Goal: Task Accomplishment & Management: Use online tool/utility

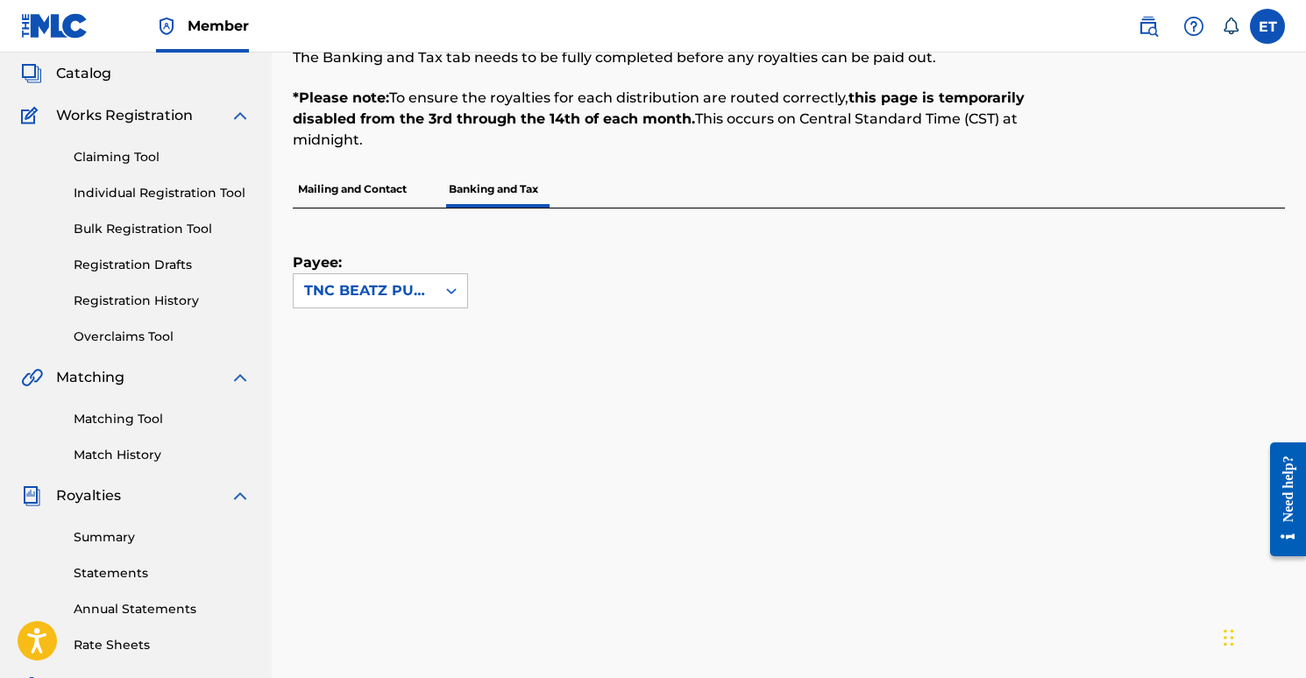
scroll to position [60, 0]
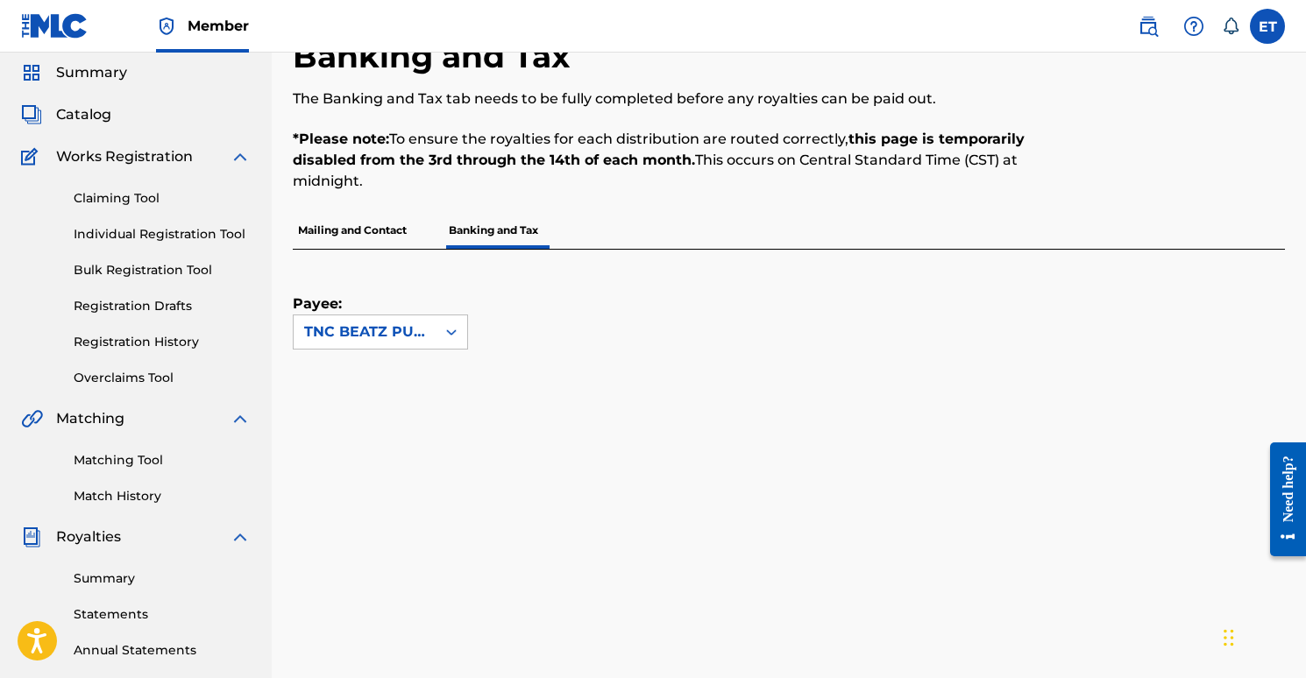
click at [105, 458] on link "Matching Tool" at bounding box center [162, 460] width 177 height 18
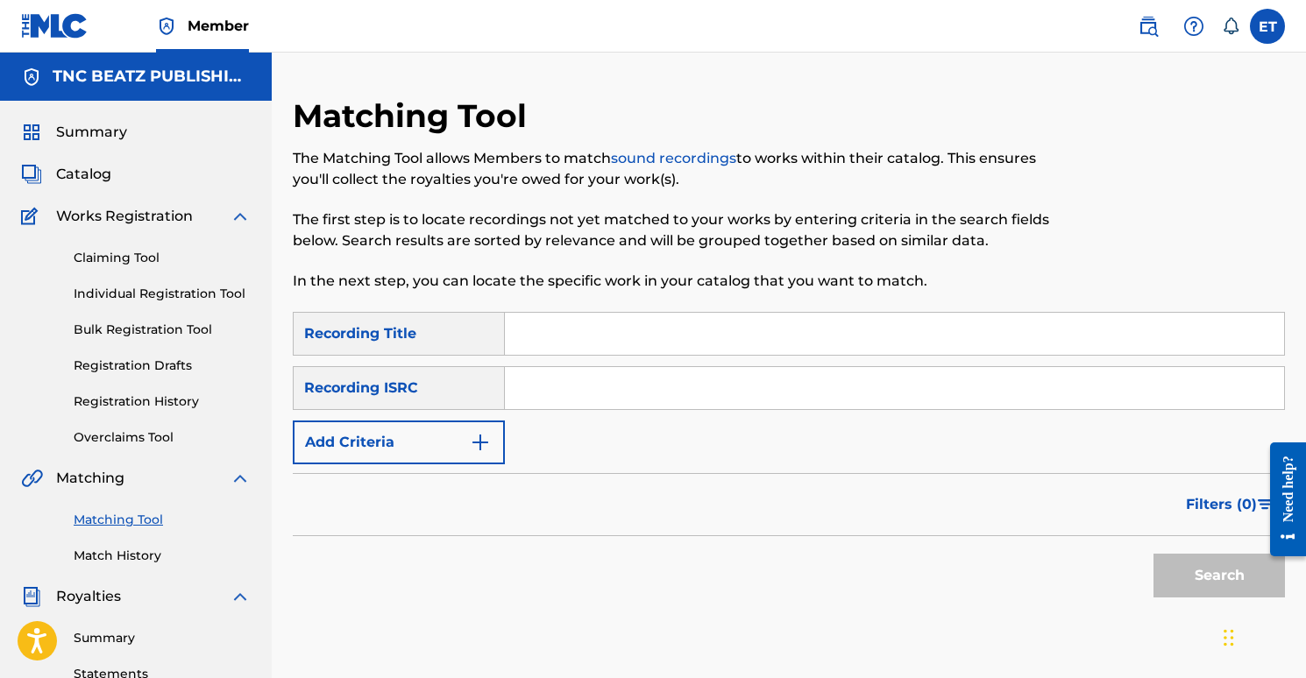
click at [458, 374] on div "Recording ISRC" at bounding box center [399, 388] width 212 height 44
click at [448, 441] on button "Add Criteria" at bounding box center [399, 443] width 212 height 44
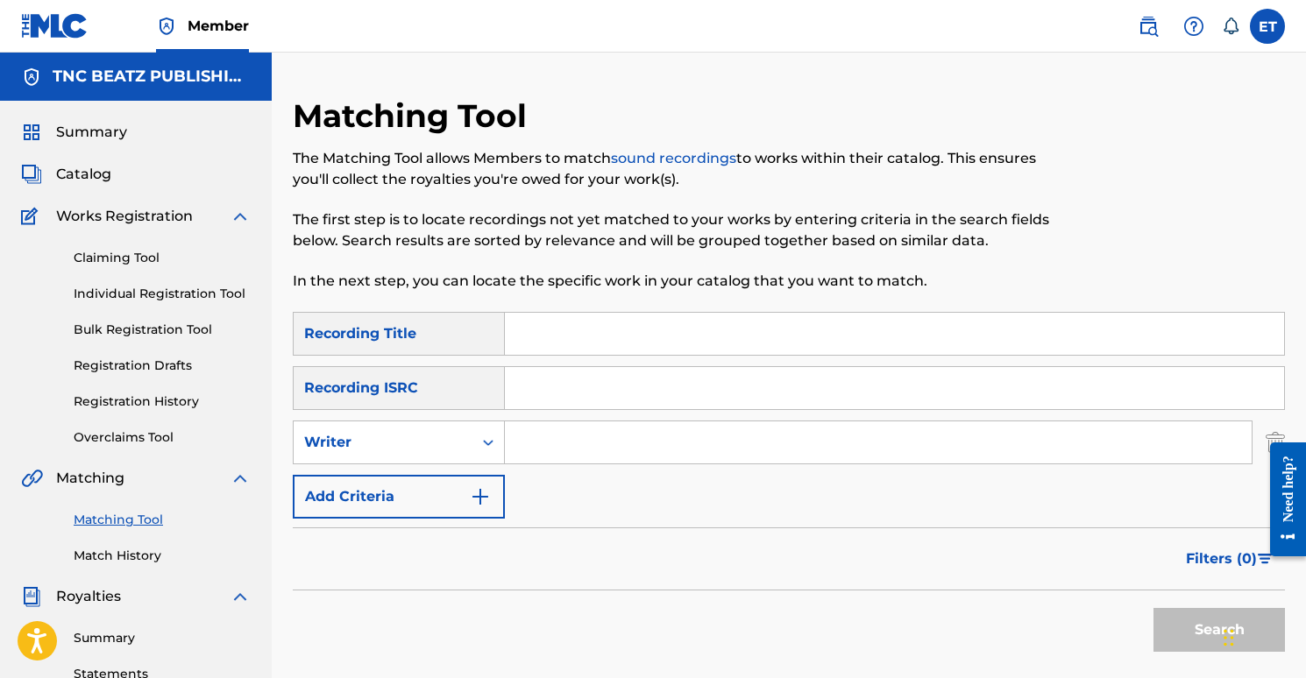
click at [553, 439] on input "Search Form" at bounding box center [878, 443] width 747 height 42
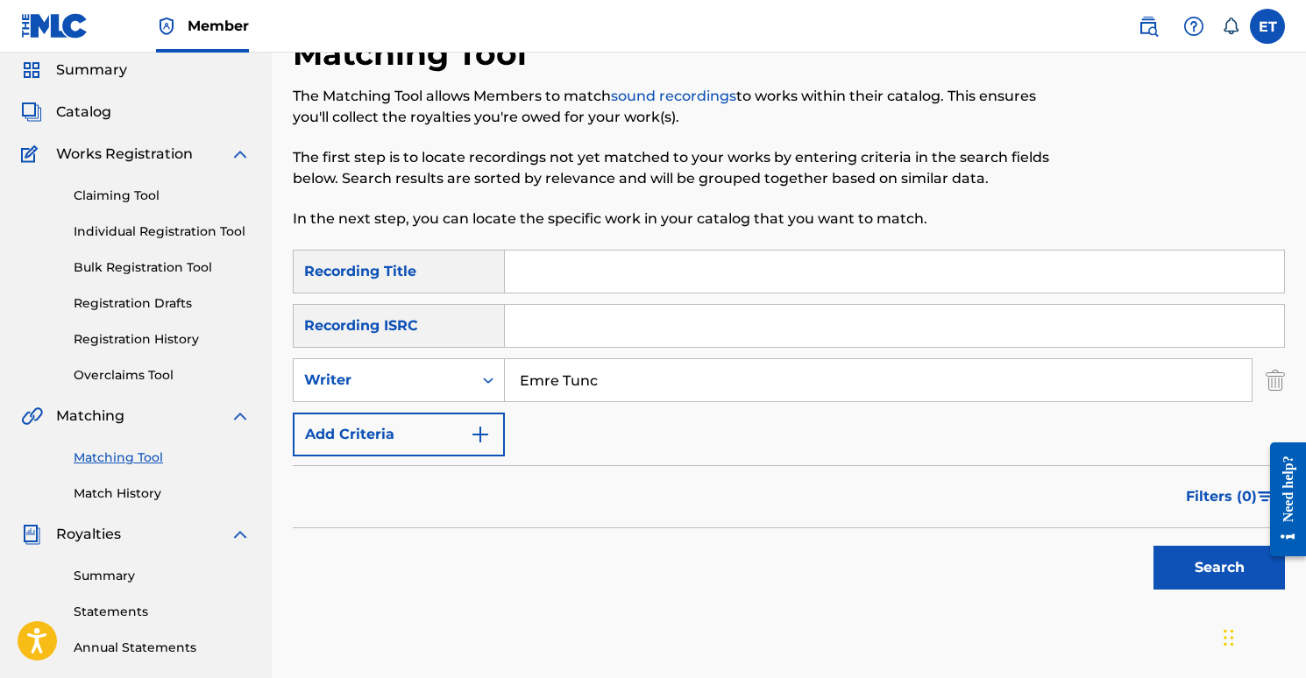
scroll to position [164, 0]
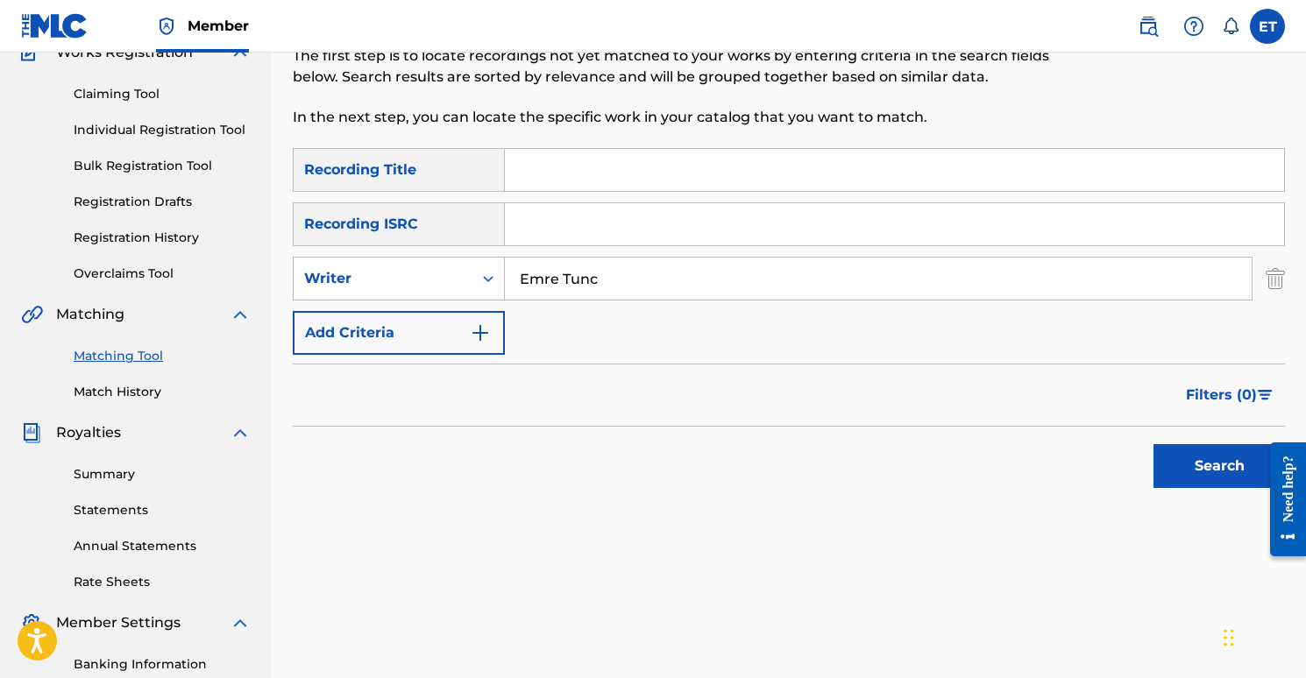
type input "Emre Tunc"
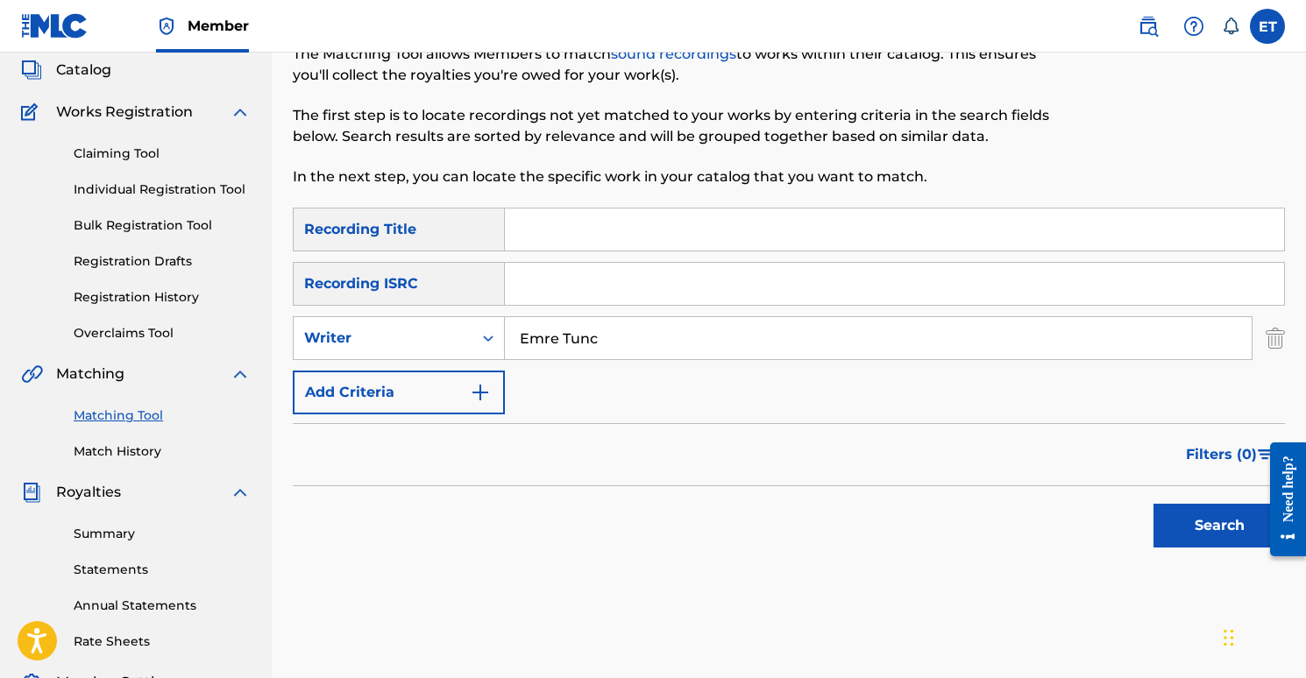
scroll to position [0, 0]
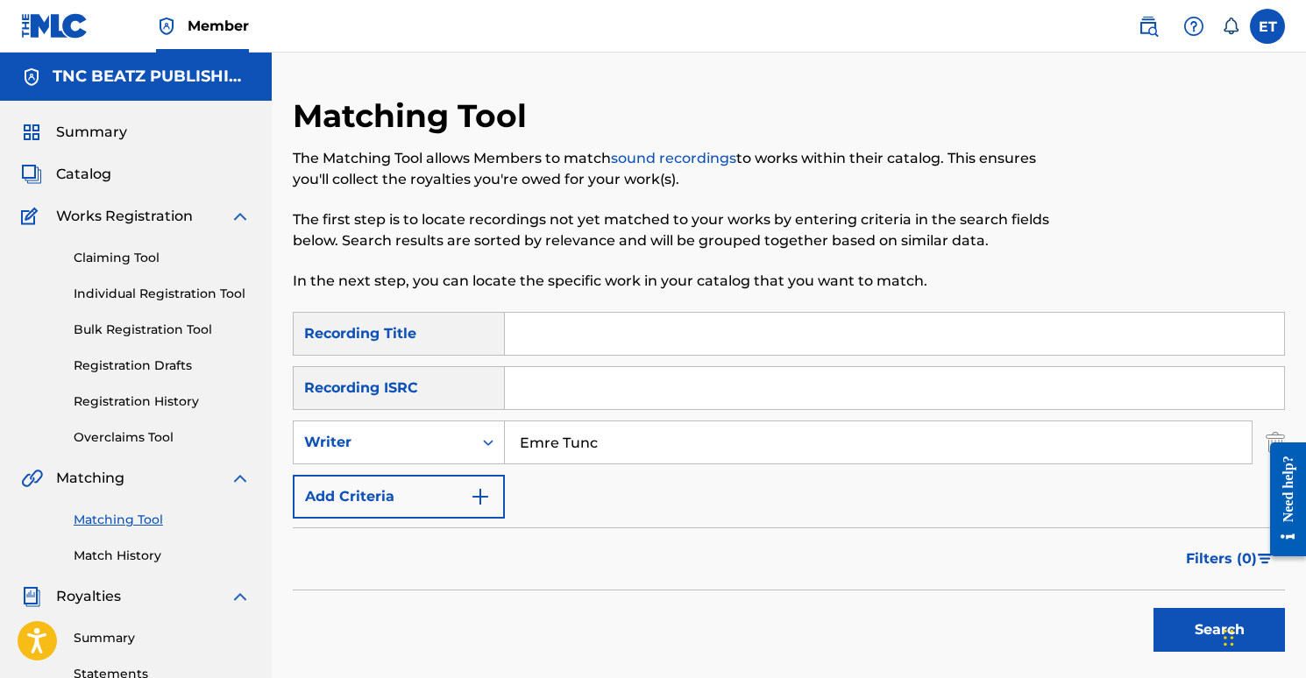
click at [116, 257] on link "Claiming Tool" at bounding box center [162, 258] width 177 height 18
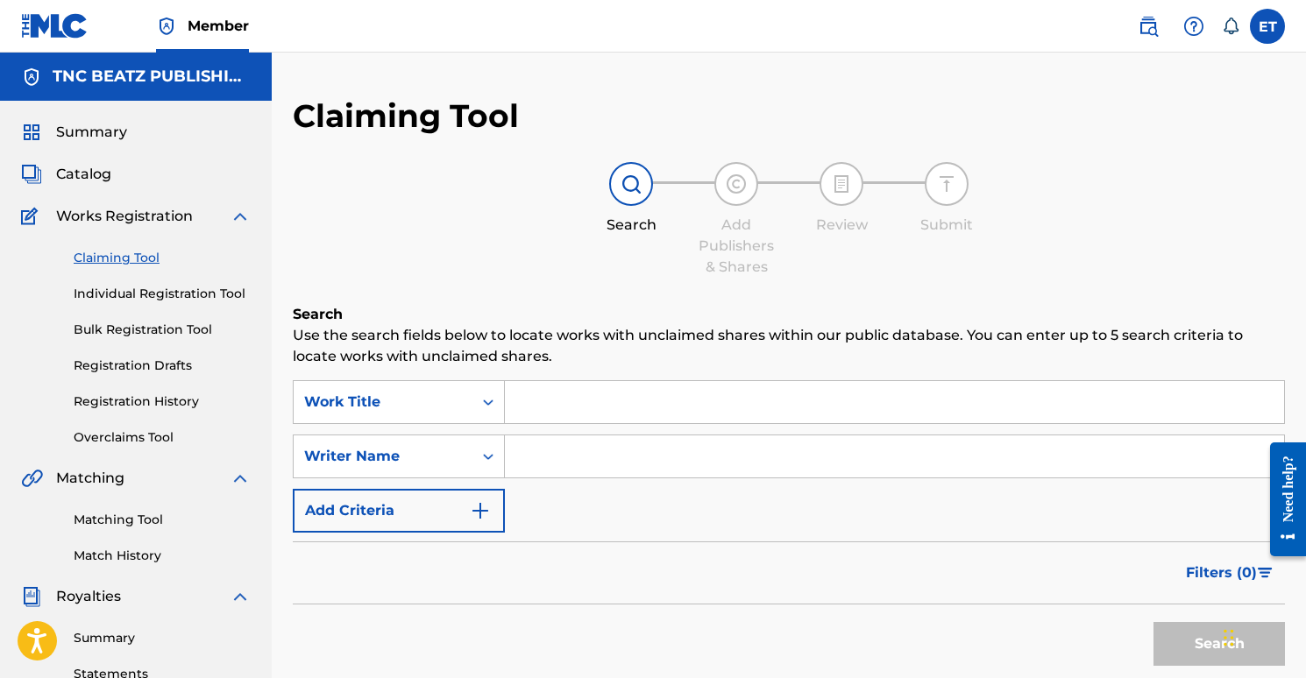
click at [76, 131] on span "Summary" at bounding box center [91, 132] width 71 height 21
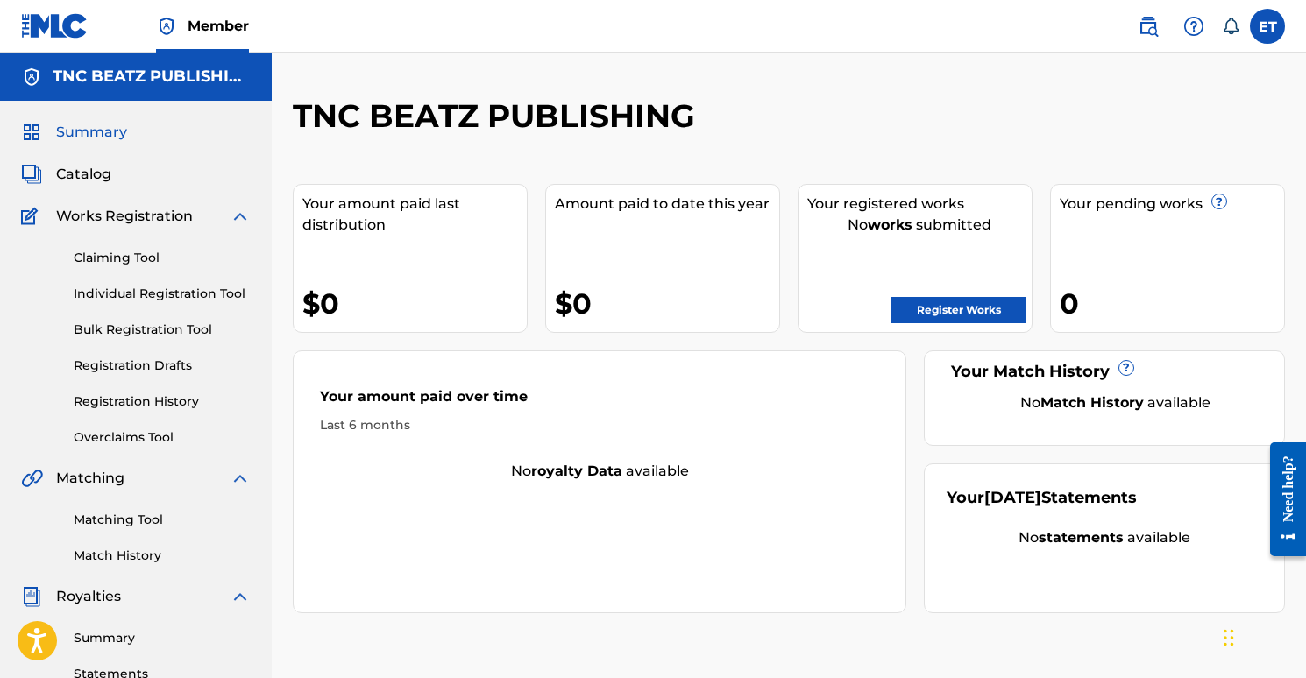
click at [946, 308] on link "Register Works" at bounding box center [958, 310] width 135 height 26
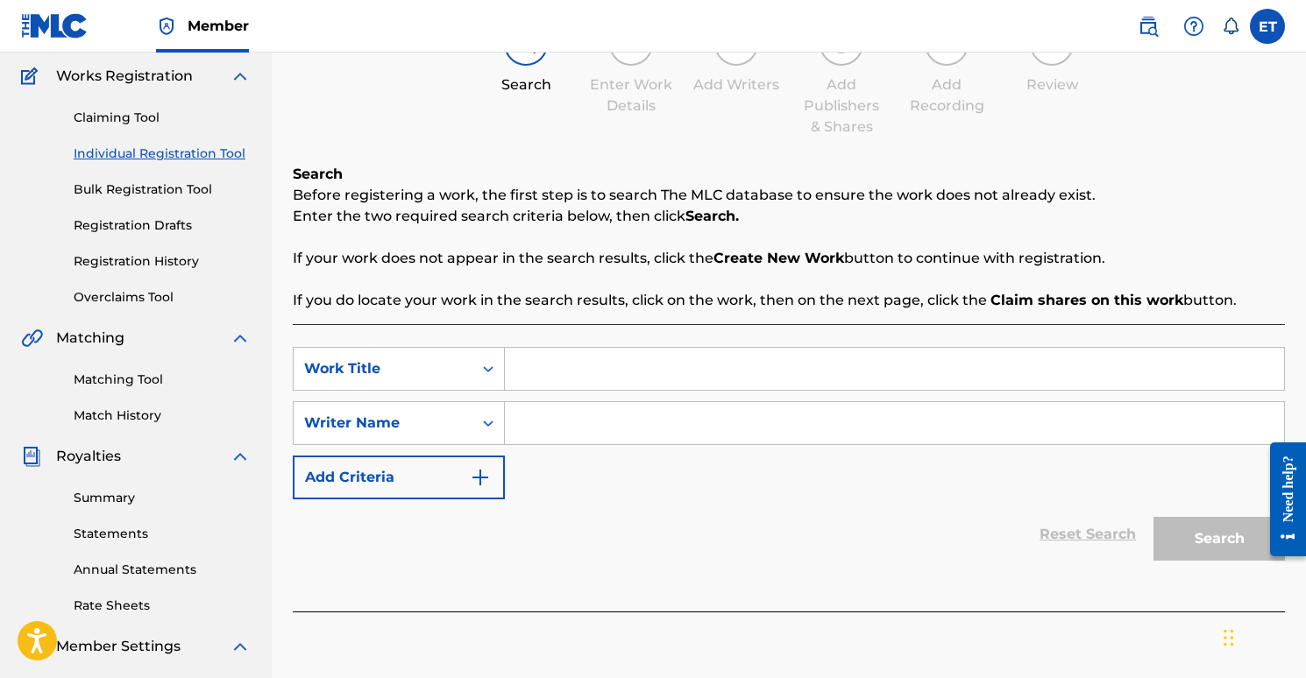
scroll to position [144, 0]
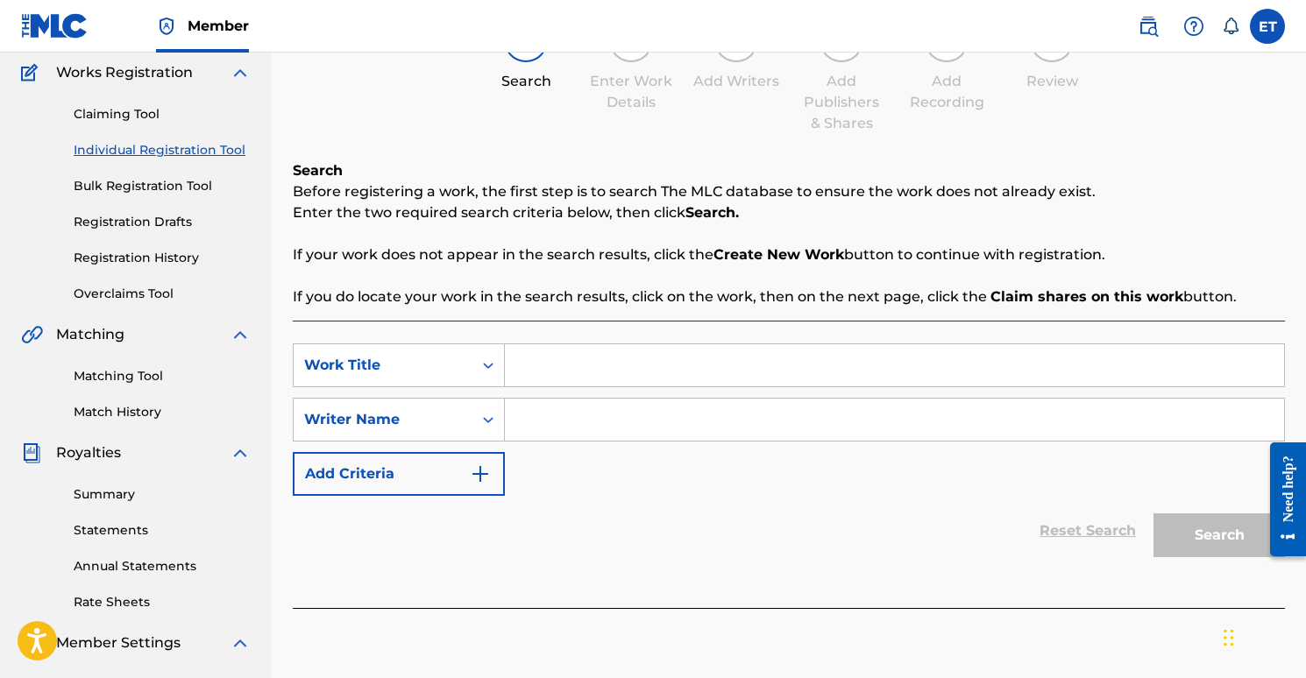
click at [120, 109] on link "Claiming Tool" at bounding box center [162, 114] width 177 height 18
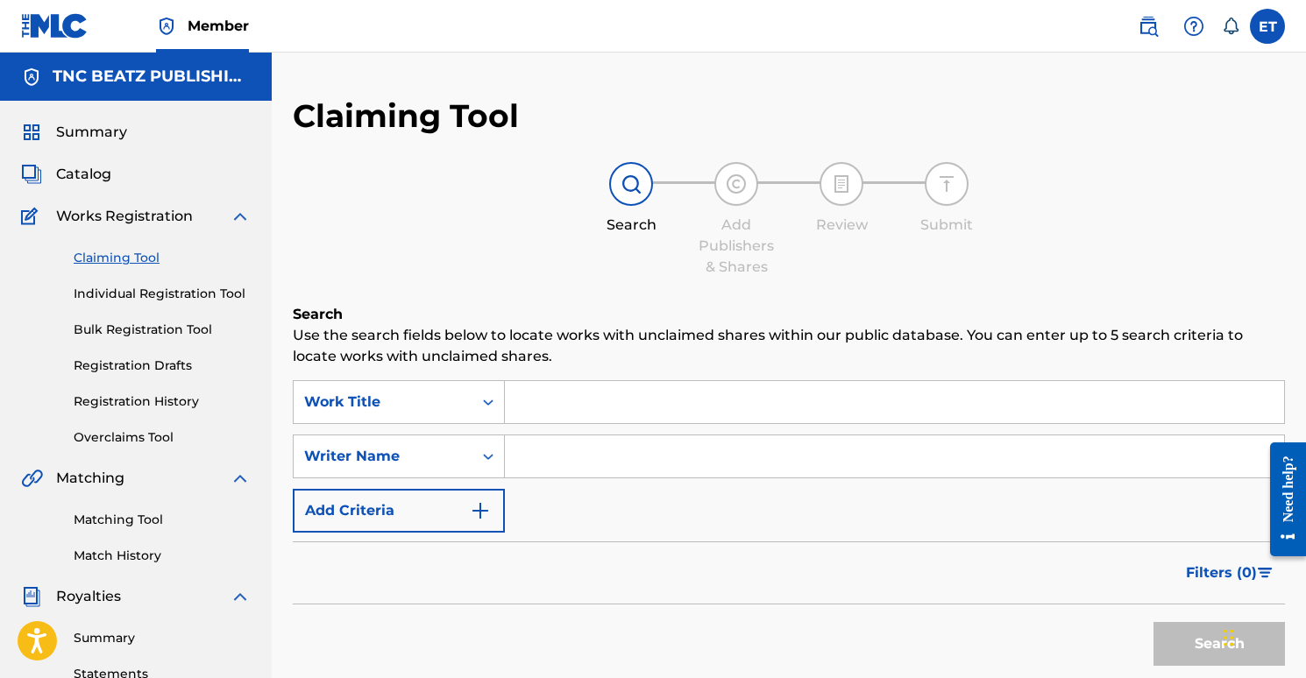
click at [109, 294] on link "Individual Registration Tool" at bounding box center [162, 294] width 177 height 18
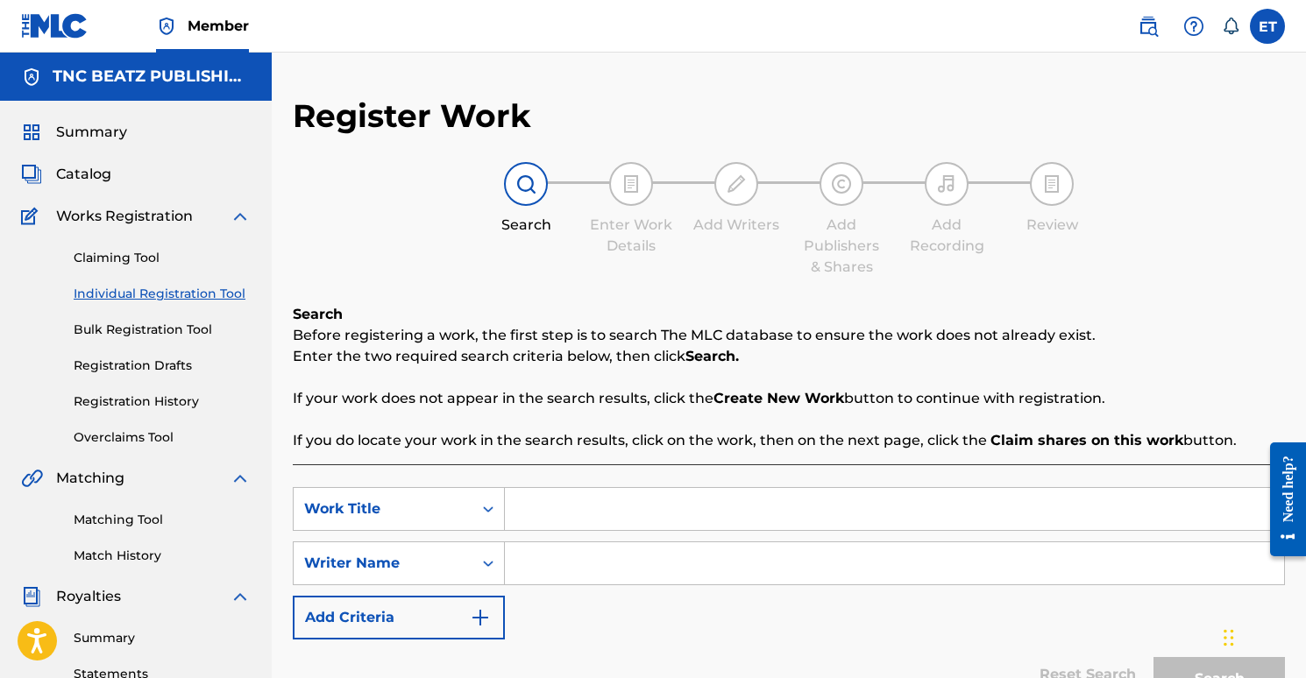
click at [140, 258] on link "Claiming Tool" at bounding box center [162, 258] width 177 height 18
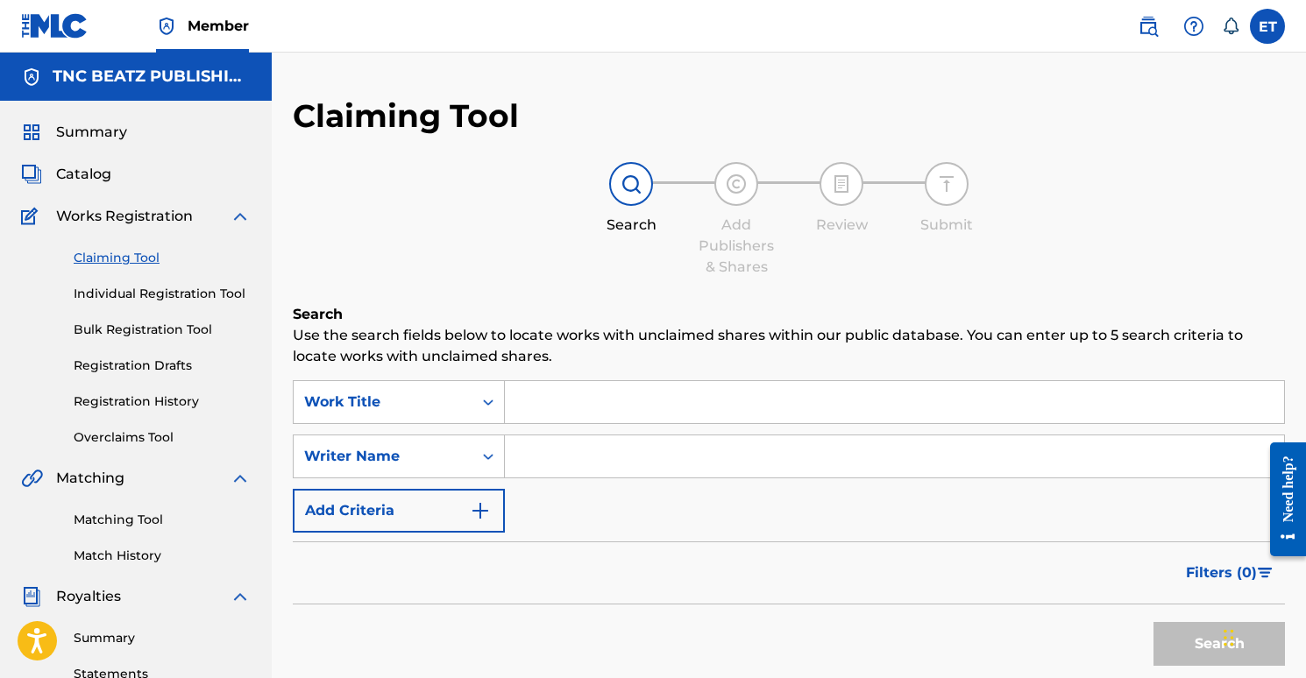
click at [425, 344] on p "Use the search fields below to locate works with unclaimed shares within our pu…" at bounding box center [789, 346] width 992 height 42
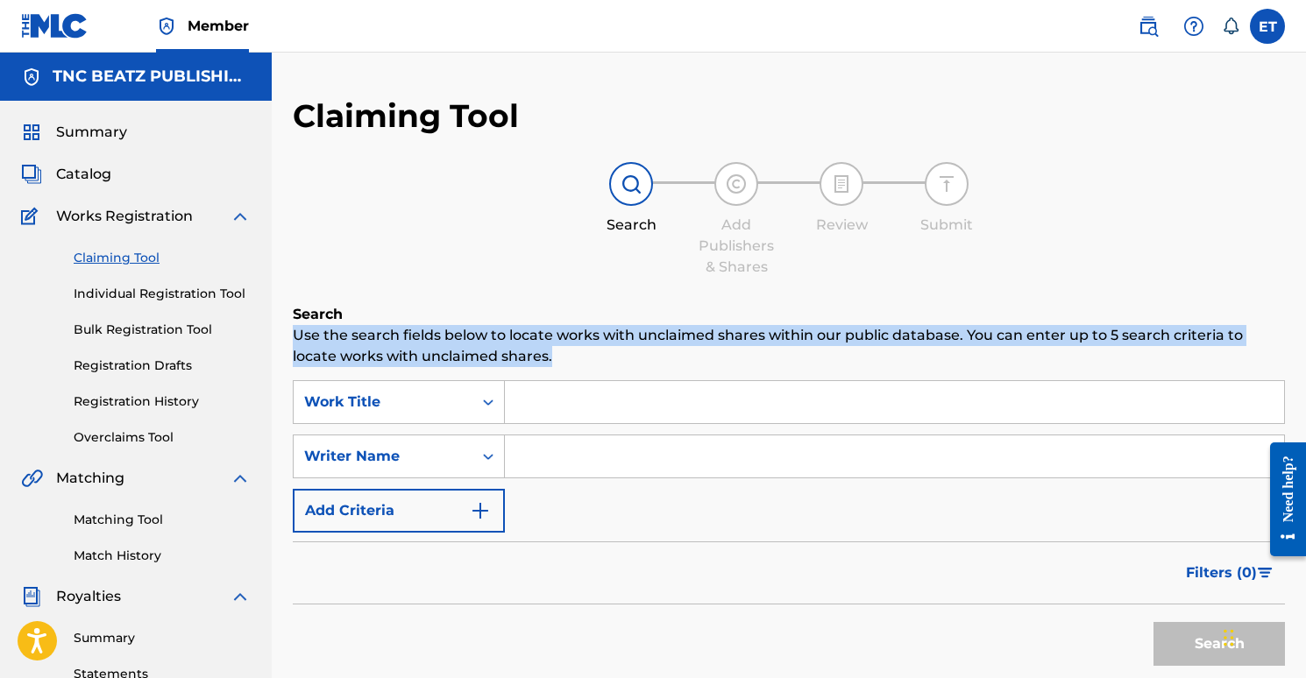
click at [424, 344] on p "Use the search fields below to locate works with unclaimed shares within our pu…" at bounding box center [789, 346] width 992 height 42
copy div "Use the search fields below to locate works with unclaimed shares within our pu…"
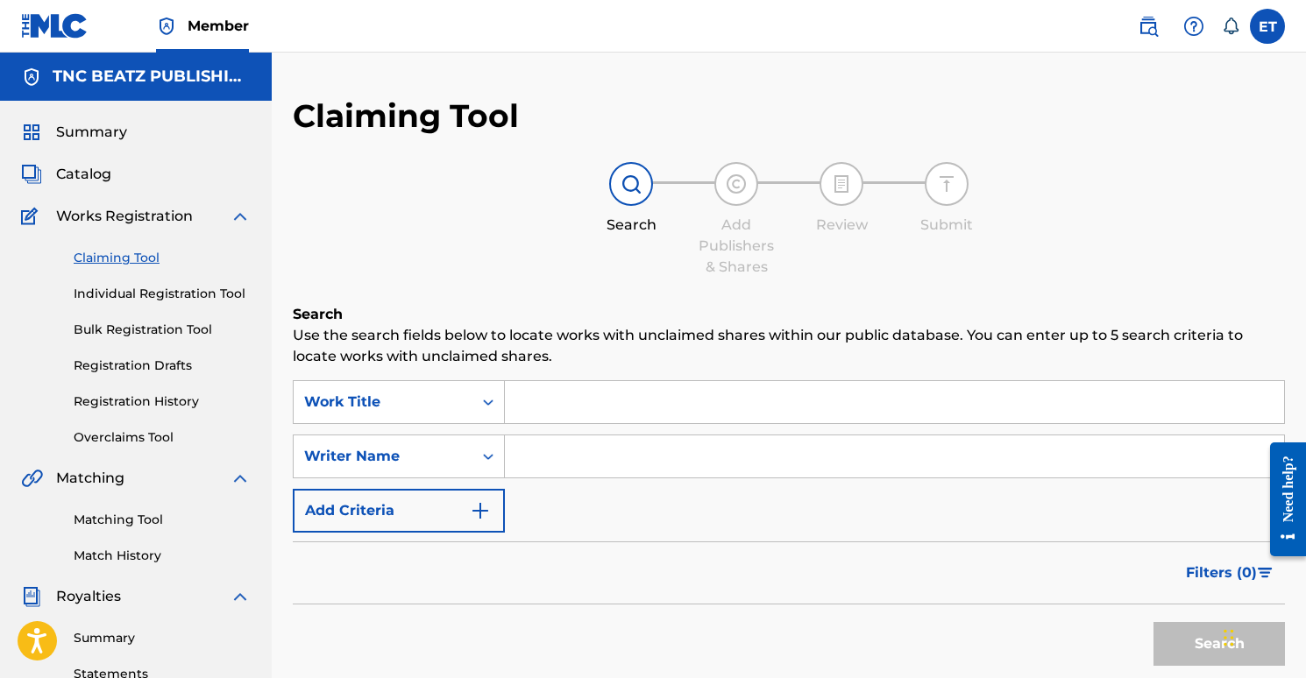
click at [521, 237] on div "Search Add Publishers & Shares Review Submit" at bounding box center [789, 220] width 992 height 116
click at [154, 394] on link "Registration History" at bounding box center [162, 402] width 177 height 18
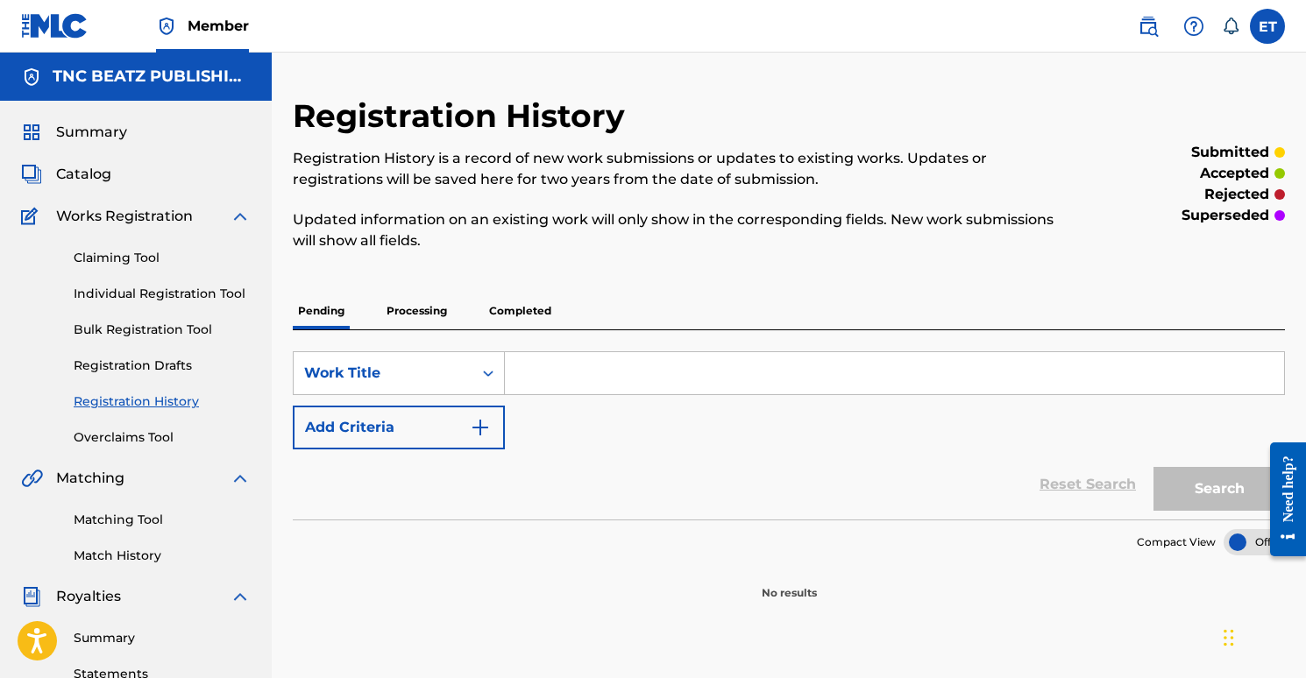
click at [151, 359] on link "Registration Drafts" at bounding box center [162, 366] width 177 height 18
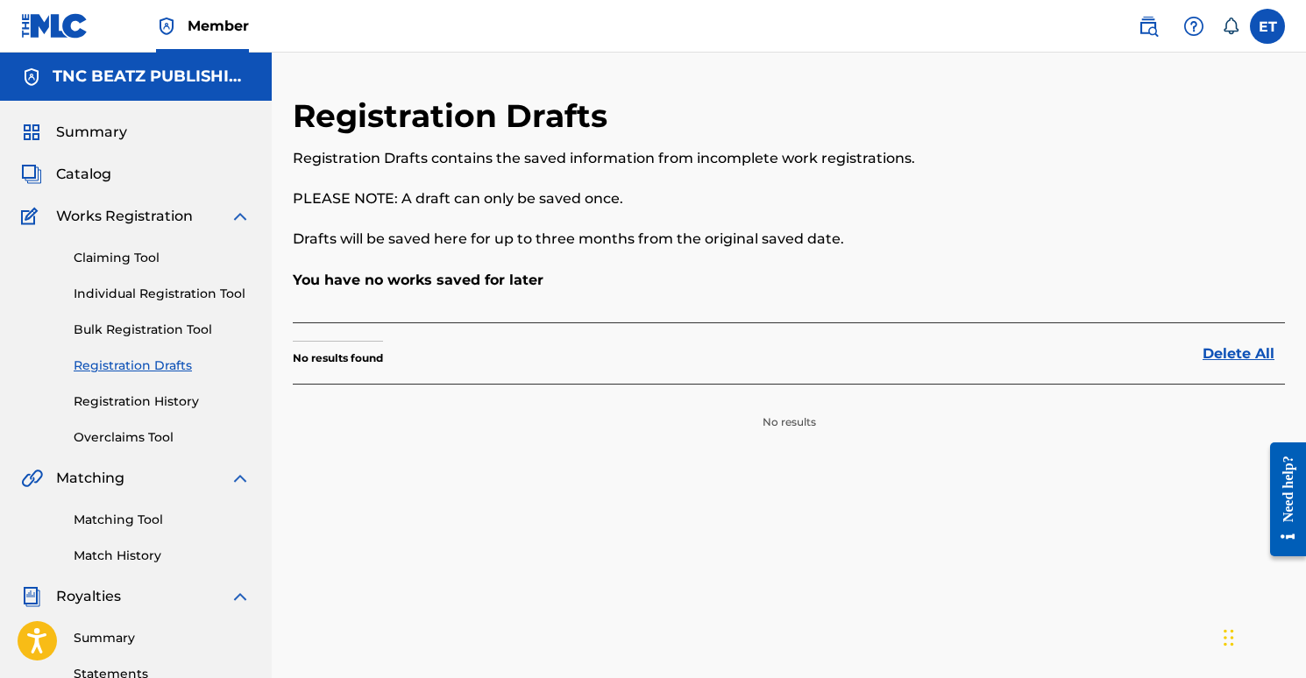
click at [157, 331] on link "Bulk Registration Tool" at bounding box center [162, 330] width 177 height 18
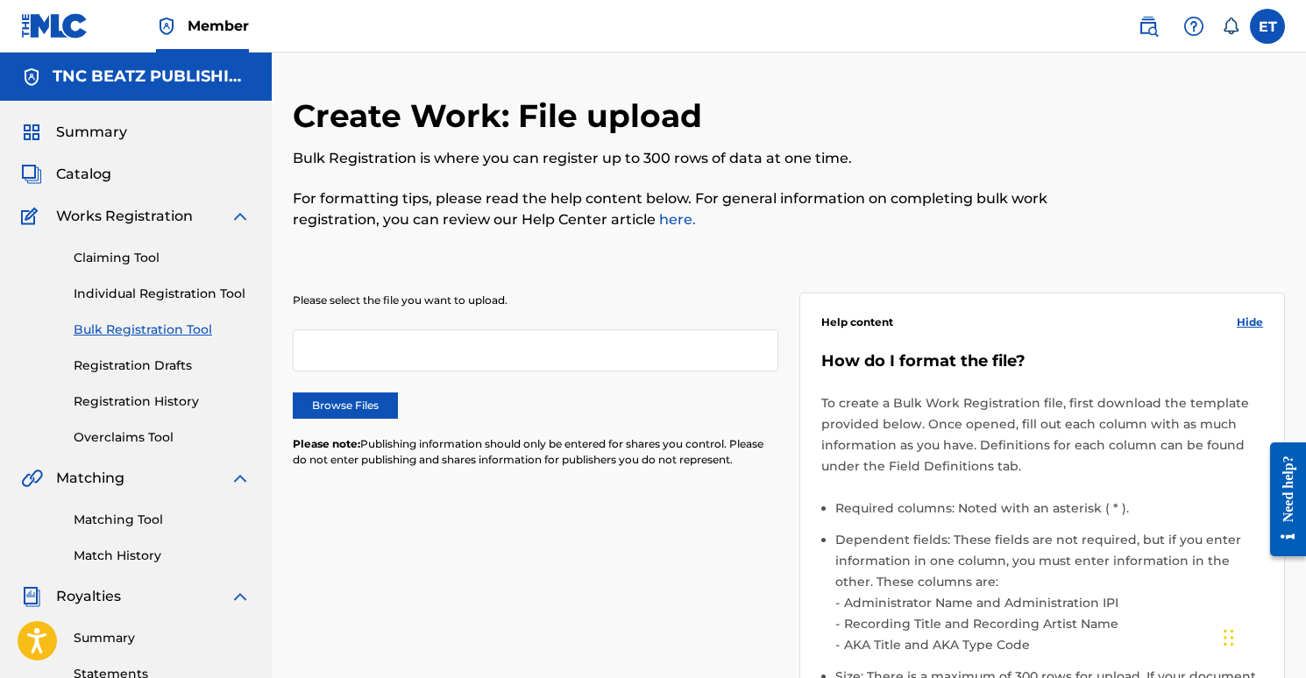
click at [130, 440] on link "Overclaims Tool" at bounding box center [162, 438] width 177 height 18
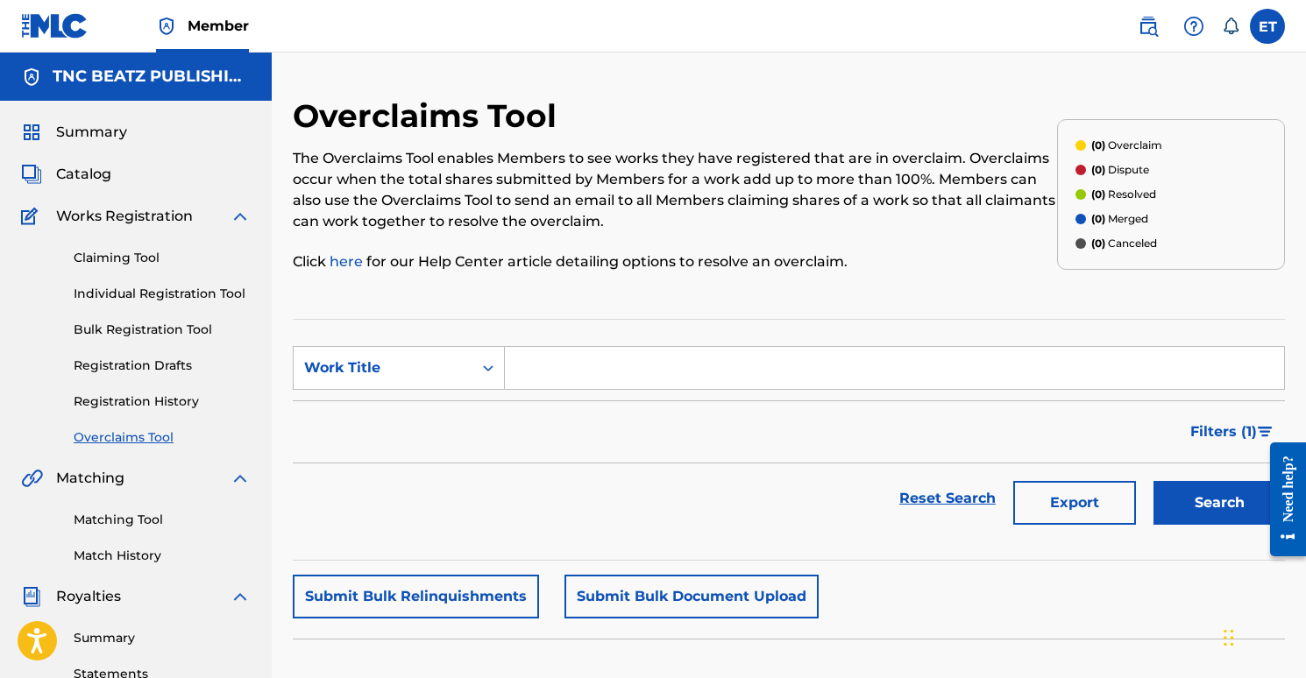
click at [131, 524] on link "Matching Tool" at bounding box center [162, 520] width 177 height 18
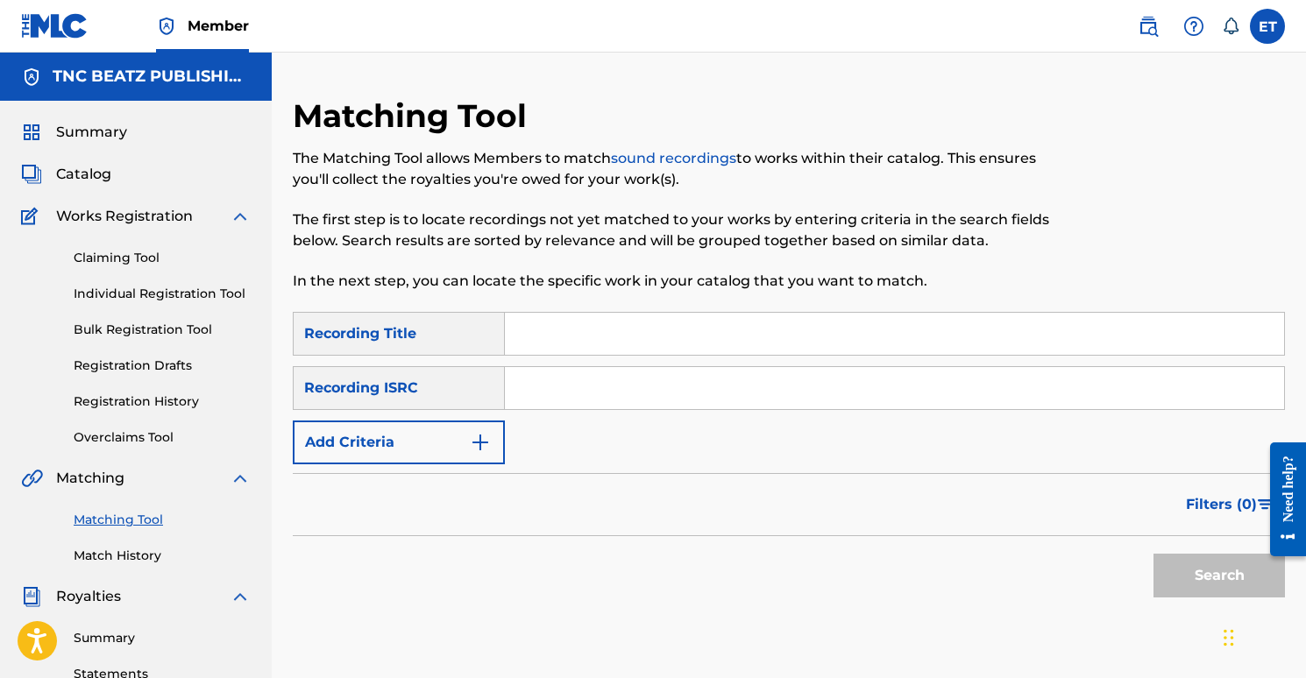
click at [443, 437] on button "Add Criteria" at bounding box center [399, 443] width 212 height 44
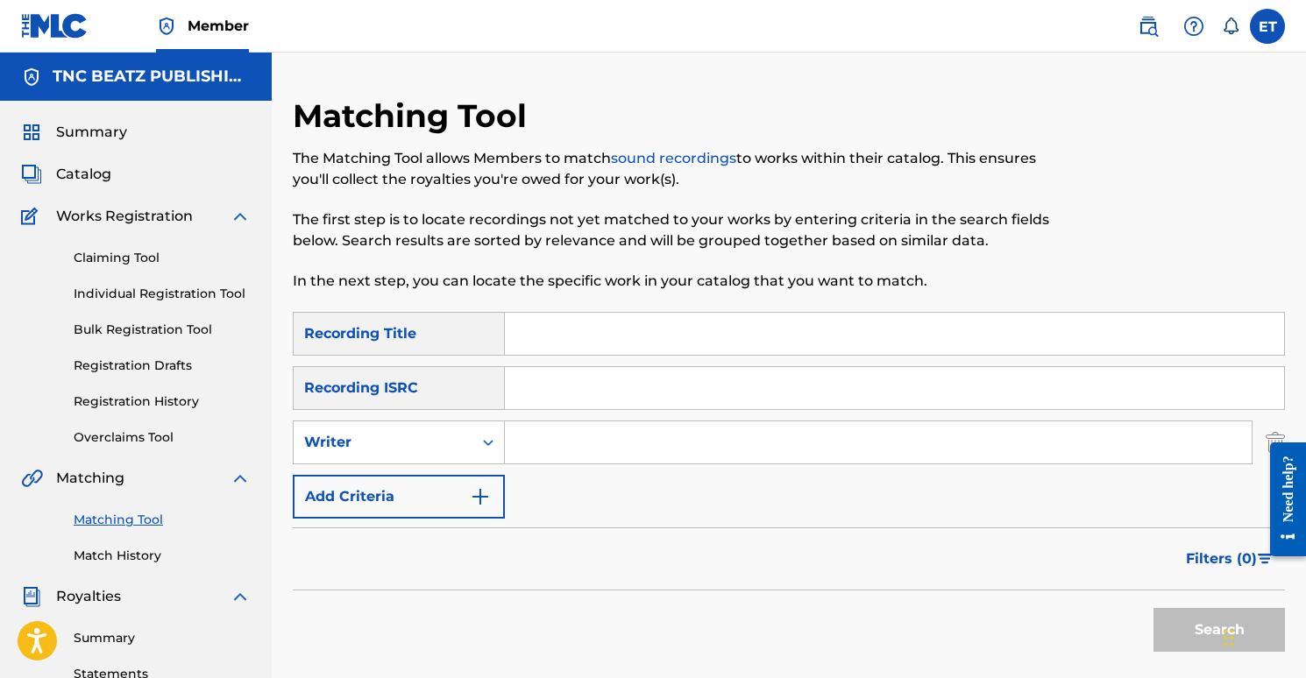
click at [554, 451] on input "Search Form" at bounding box center [878, 443] width 747 height 42
type input "Emre Tunc"
click at [1204, 621] on button "Search" at bounding box center [1219, 630] width 131 height 44
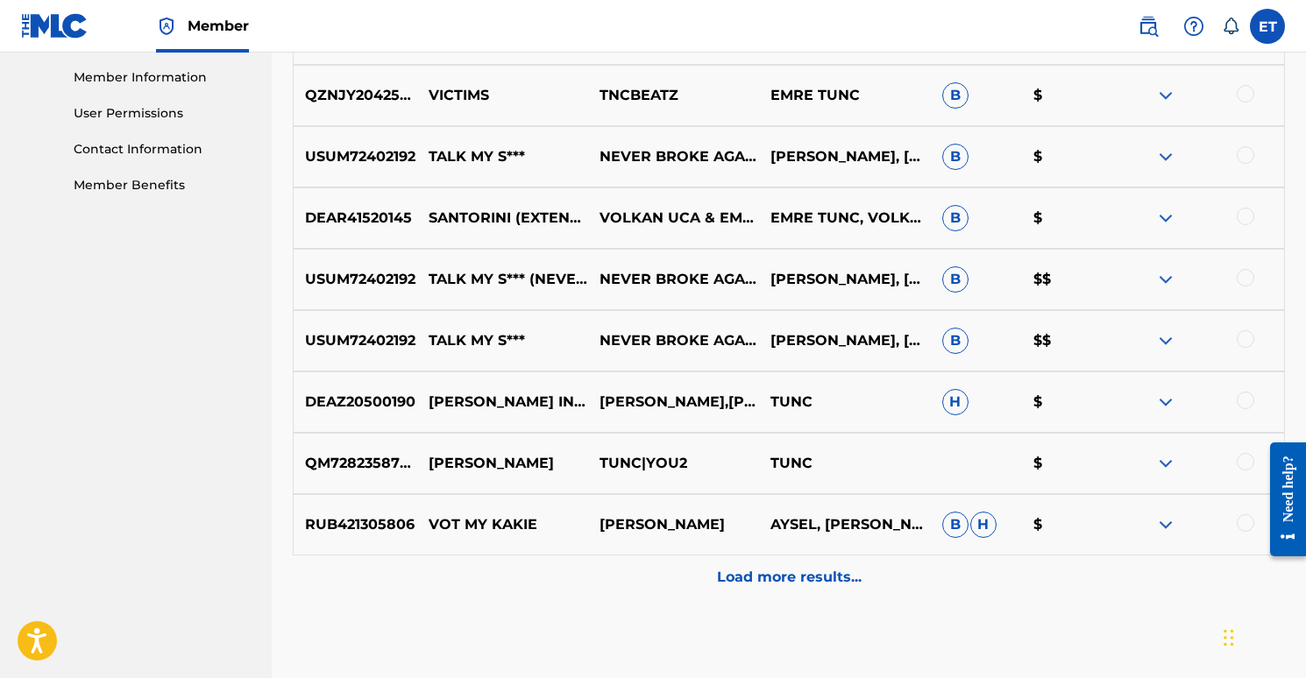
scroll to position [880, 0]
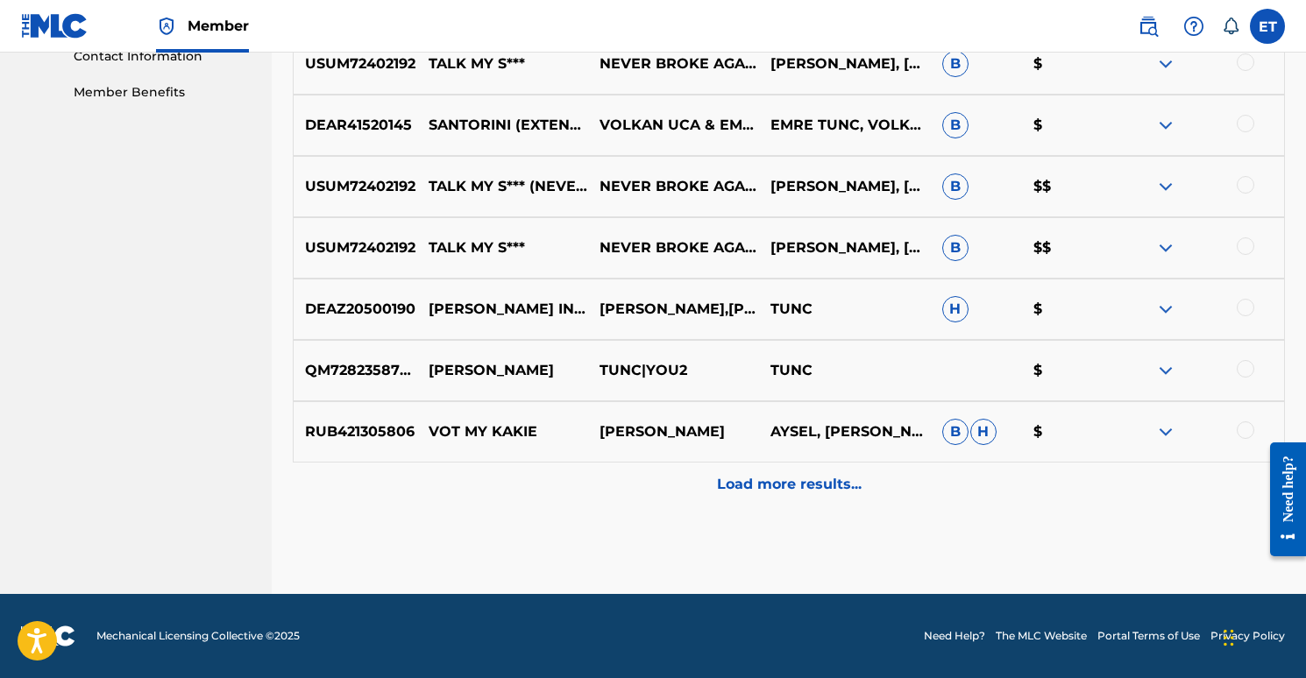
click at [756, 486] on p "Load more results..." at bounding box center [789, 484] width 145 height 21
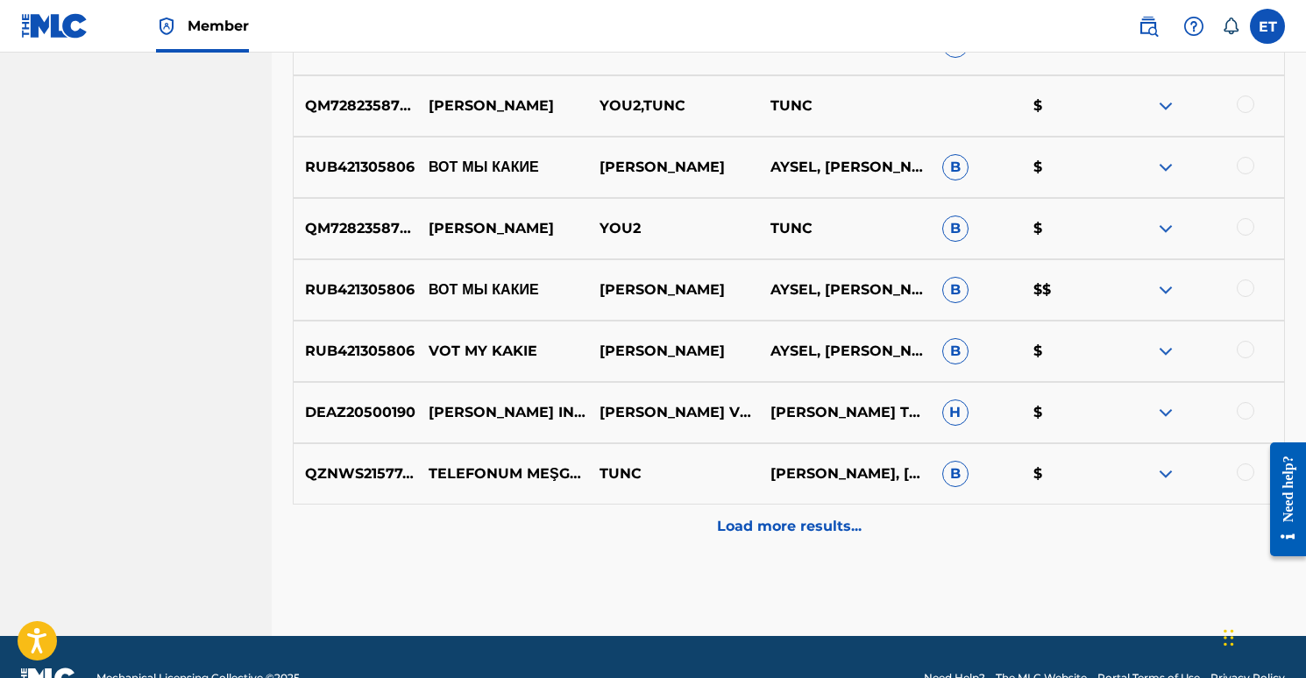
scroll to position [1458, 0]
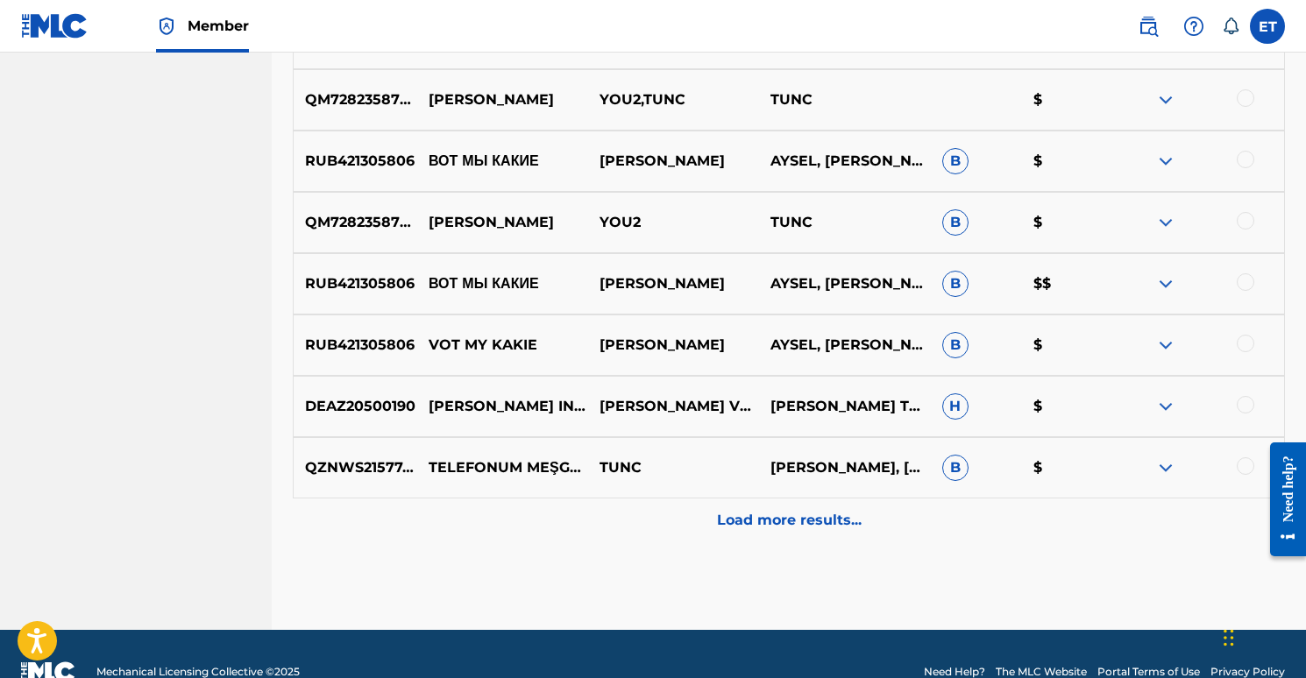
click at [723, 525] on p "Load more results..." at bounding box center [789, 520] width 145 height 21
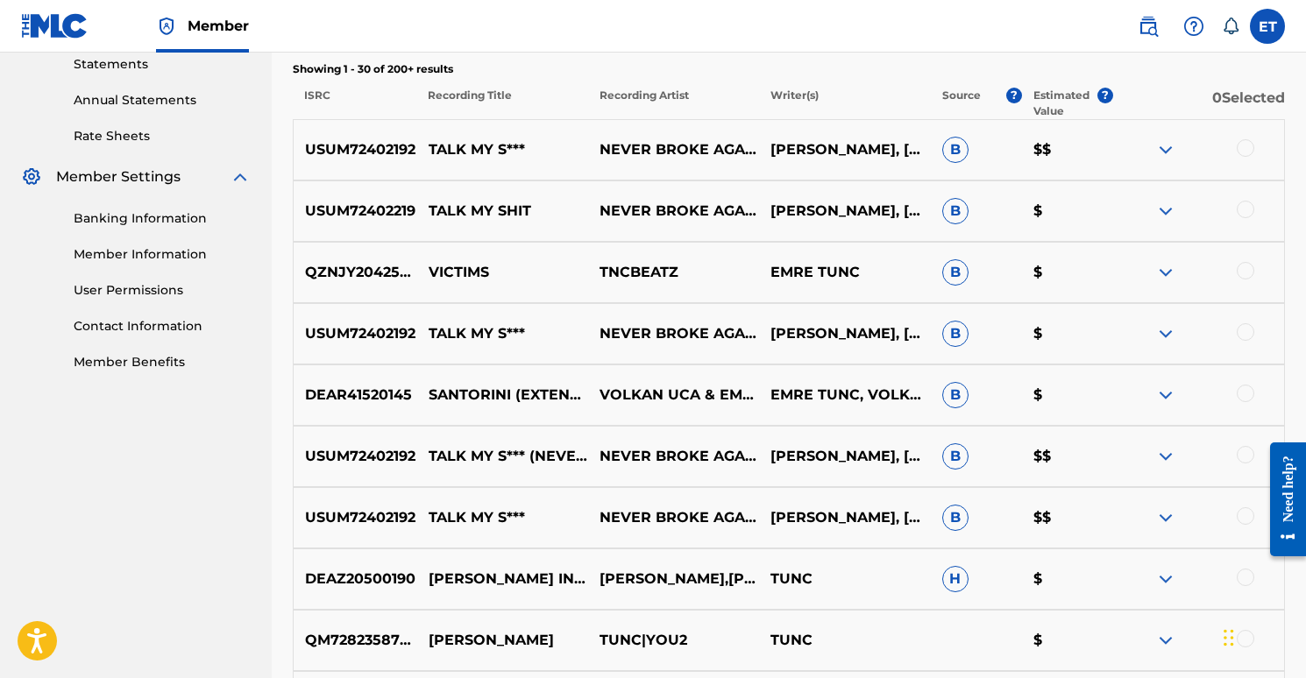
scroll to position [577, 0]
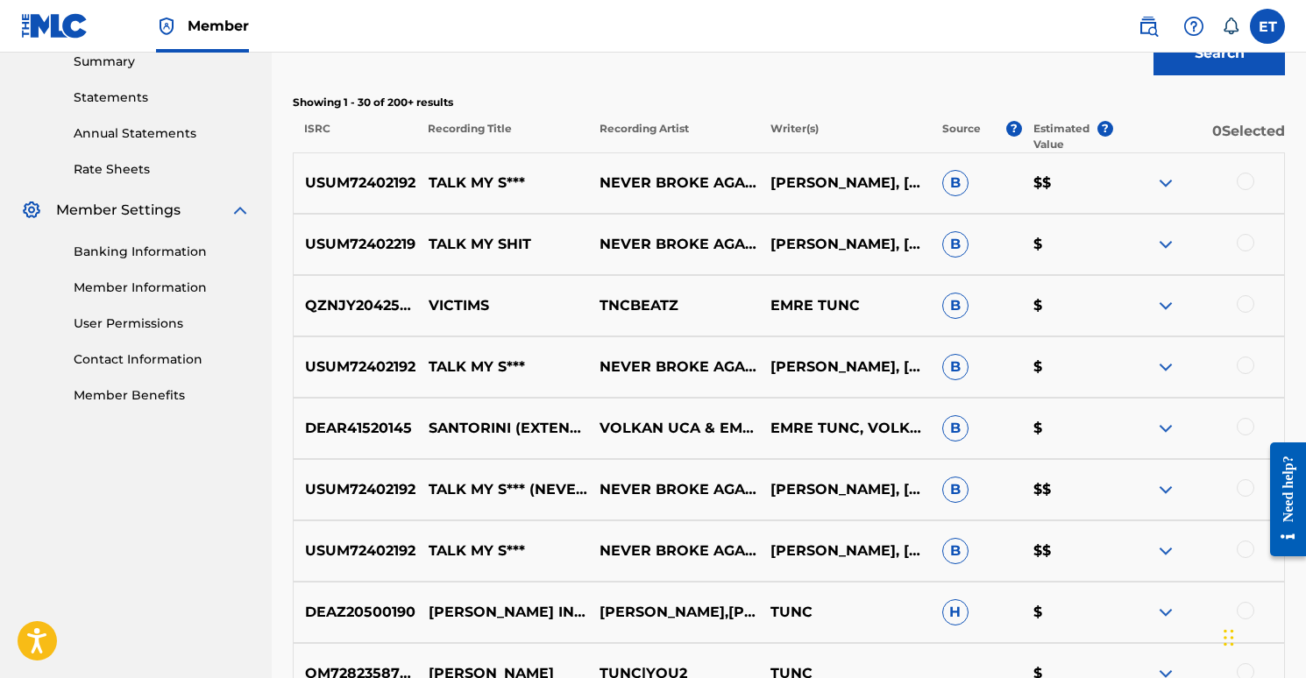
click at [1161, 176] on img at bounding box center [1165, 183] width 21 height 21
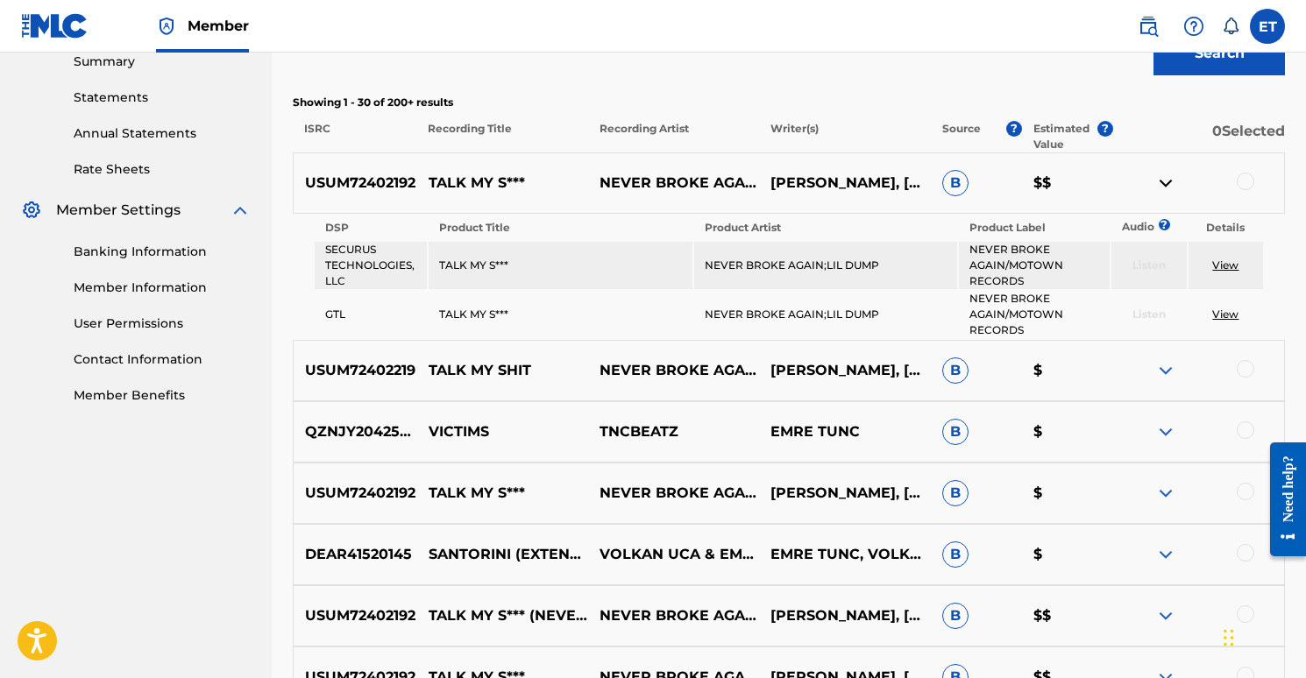
click at [1161, 176] on img at bounding box center [1165, 183] width 21 height 21
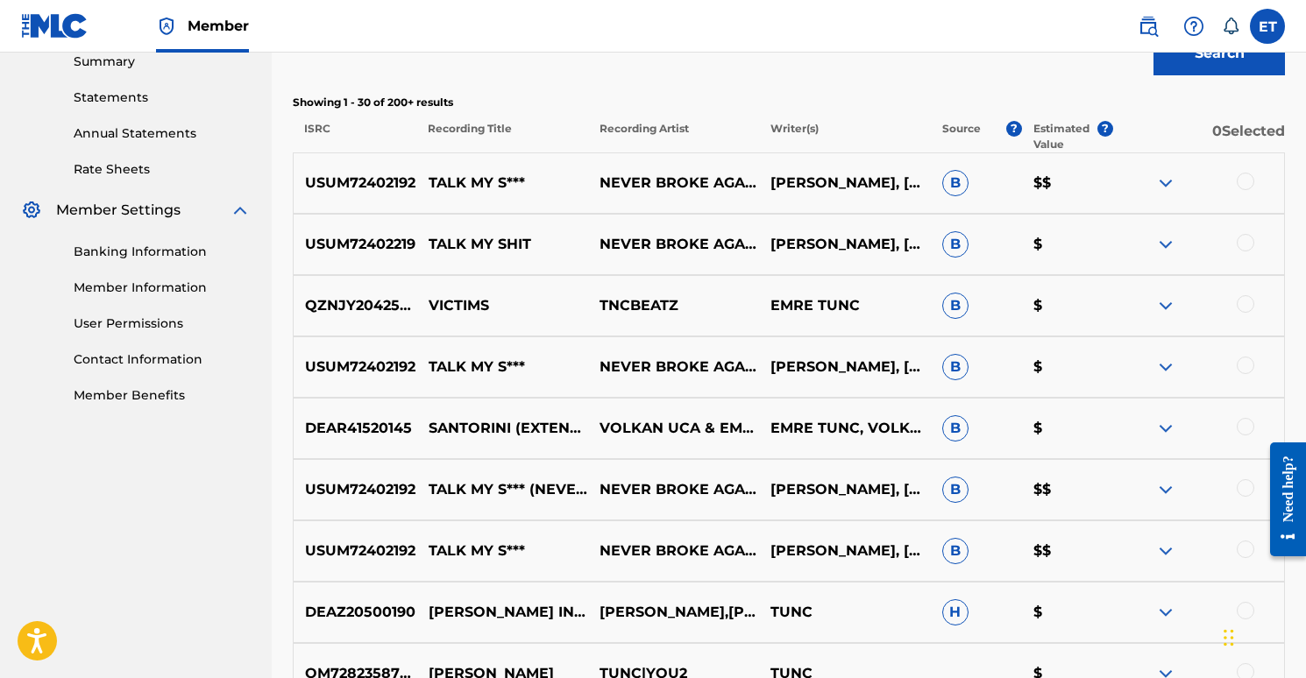
click at [1166, 244] on img at bounding box center [1165, 244] width 21 height 21
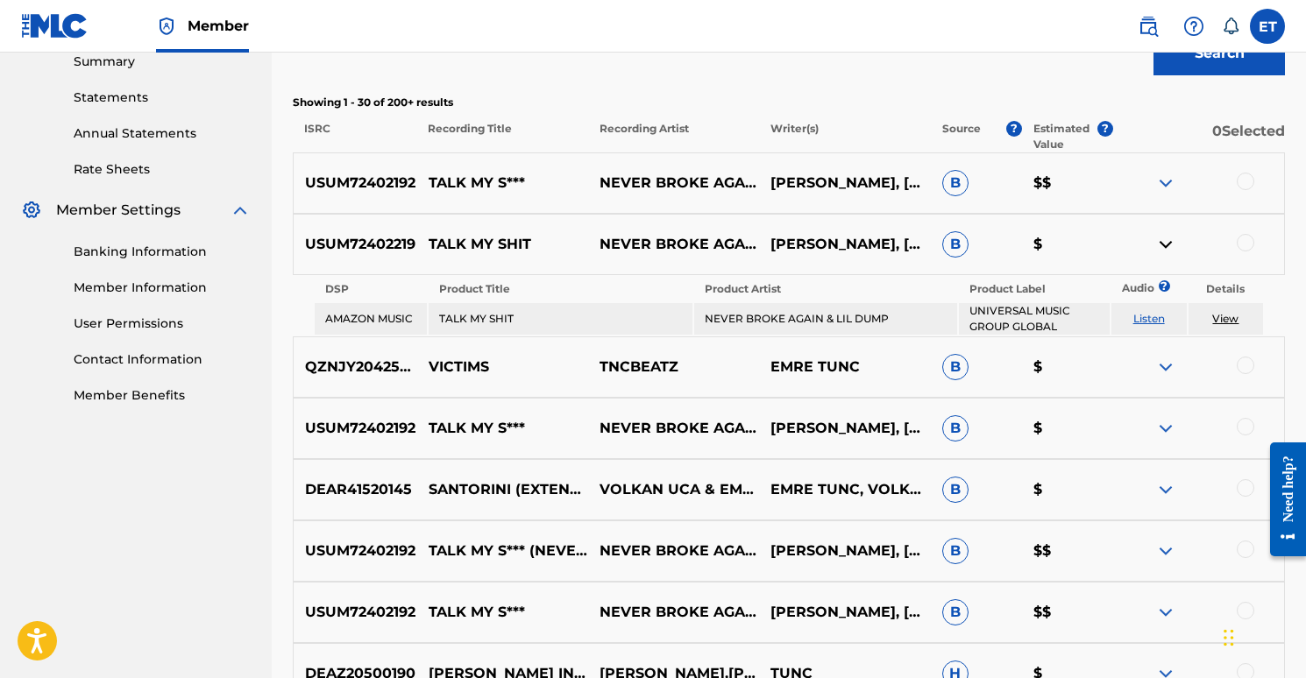
click at [1164, 241] on img at bounding box center [1165, 244] width 21 height 21
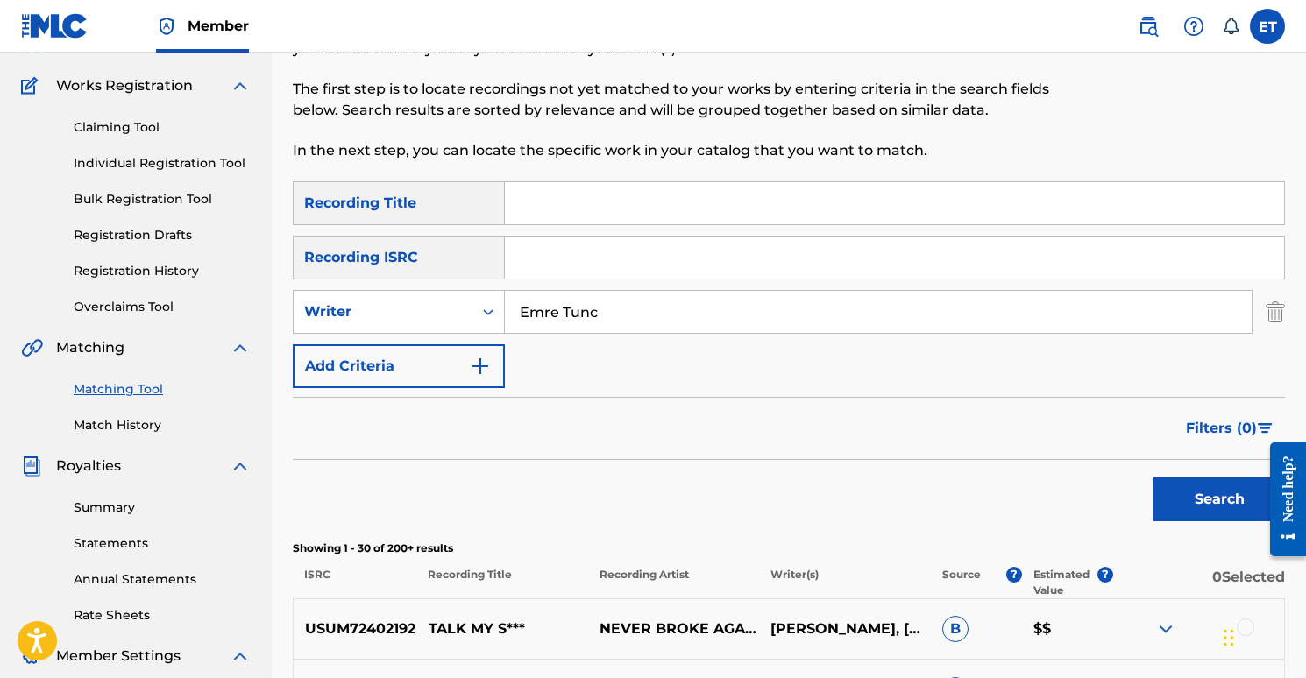
scroll to position [14, 0]
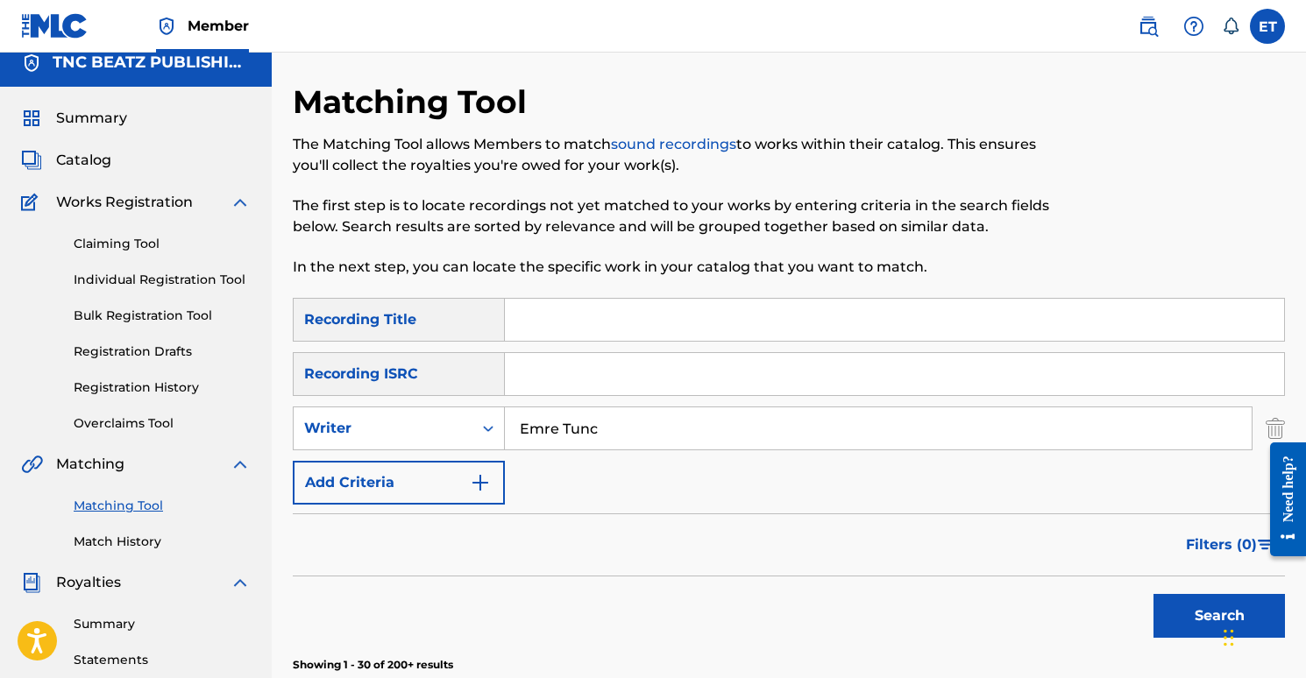
click at [580, 322] on input "Search Form" at bounding box center [894, 320] width 779 height 42
click at [1174, 602] on button "Search" at bounding box center [1219, 616] width 131 height 44
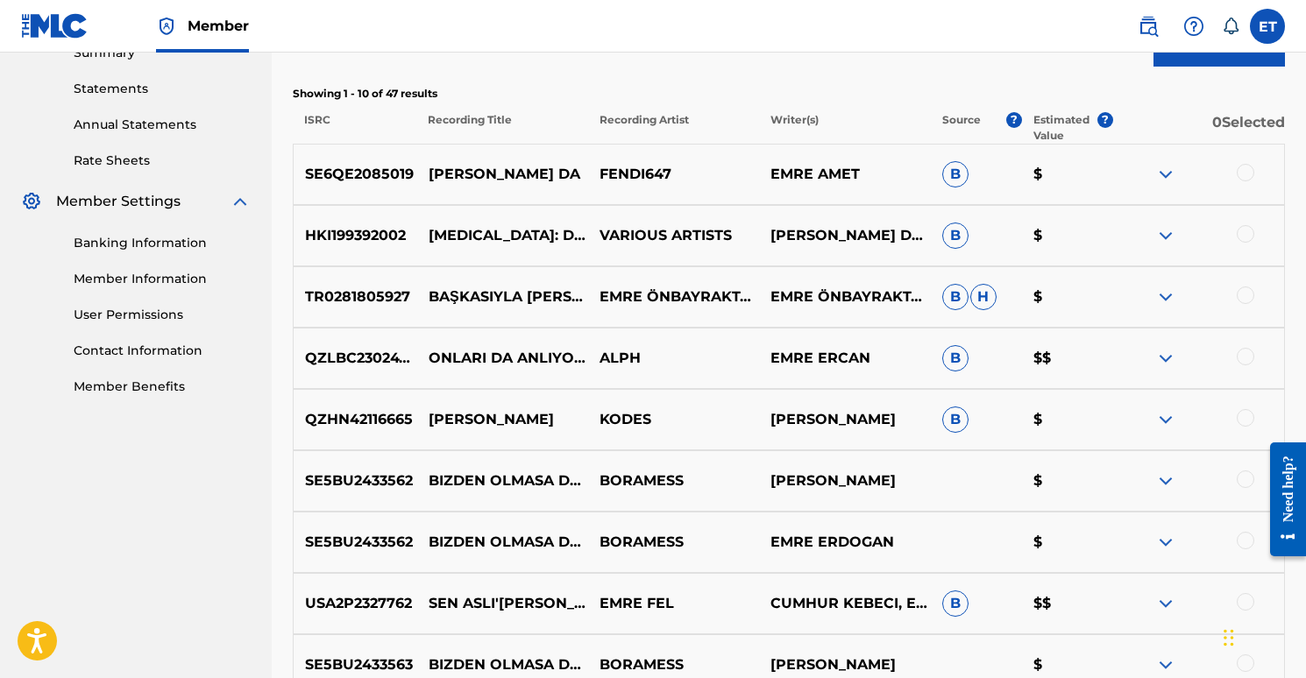
scroll to position [129, 0]
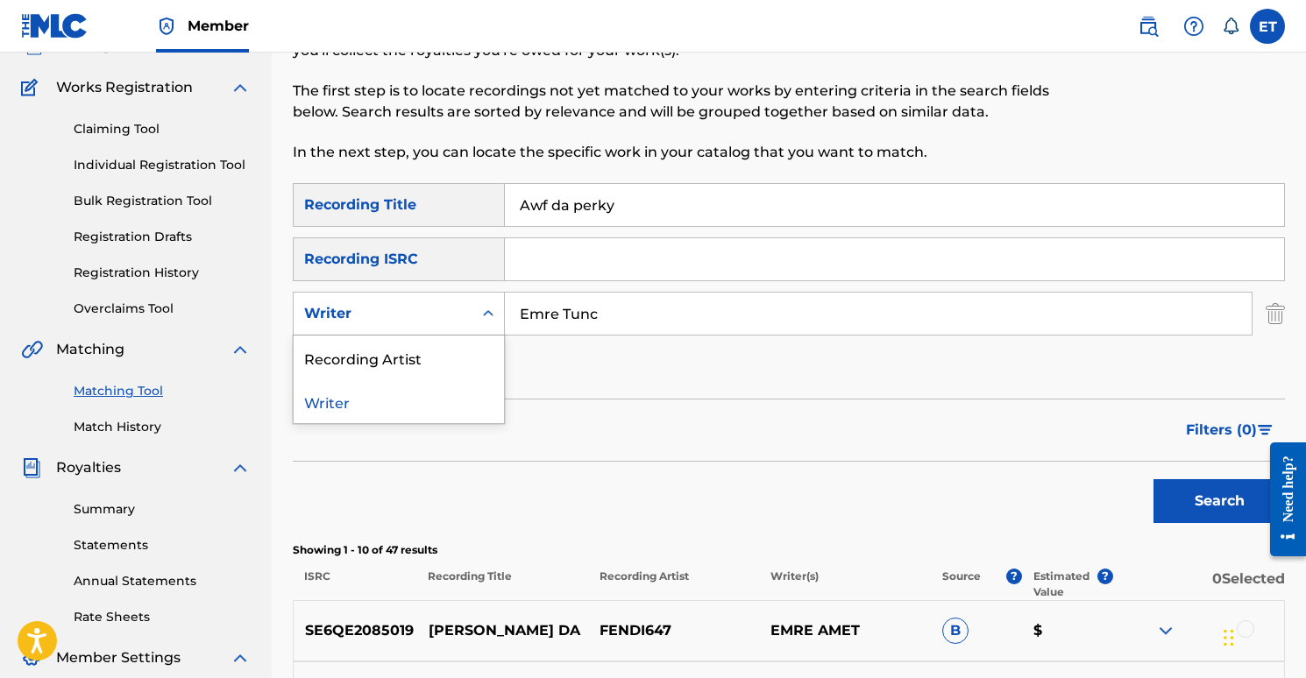
click at [487, 318] on icon "Search Form" at bounding box center [488, 314] width 18 height 18
click at [437, 351] on div "Recording Artist" at bounding box center [399, 358] width 210 height 44
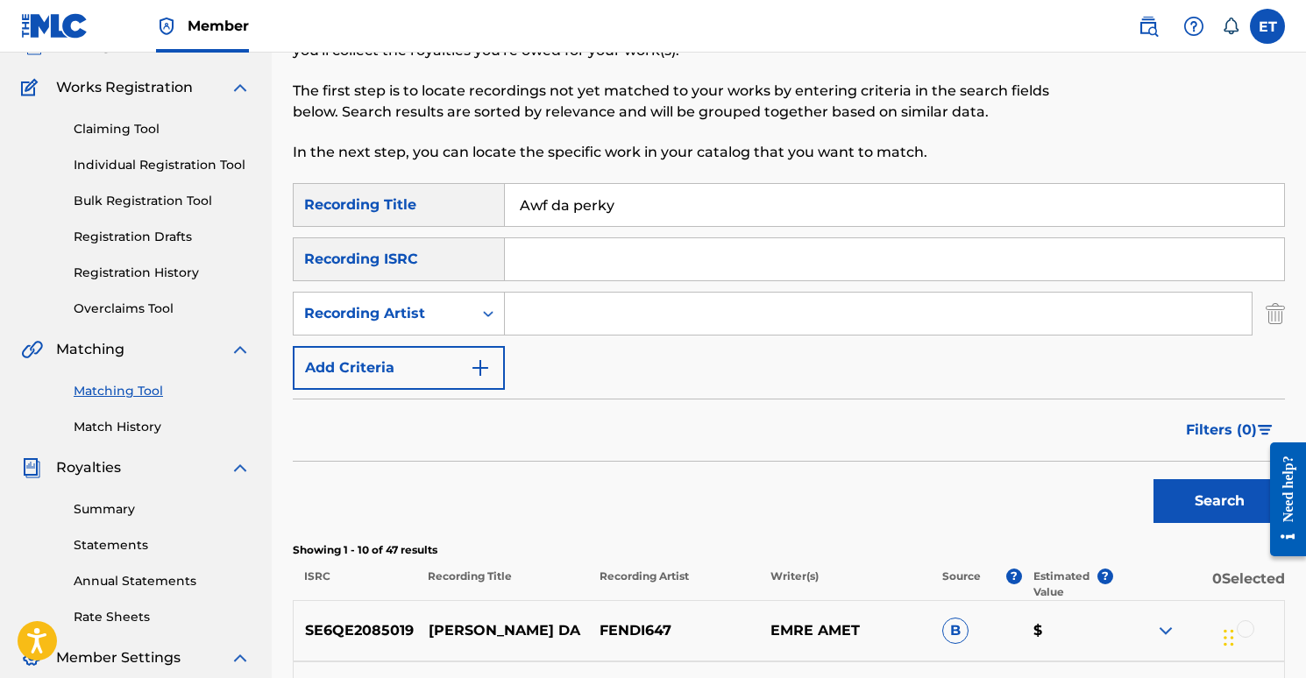
click at [1206, 505] on button "Search" at bounding box center [1219, 501] width 131 height 44
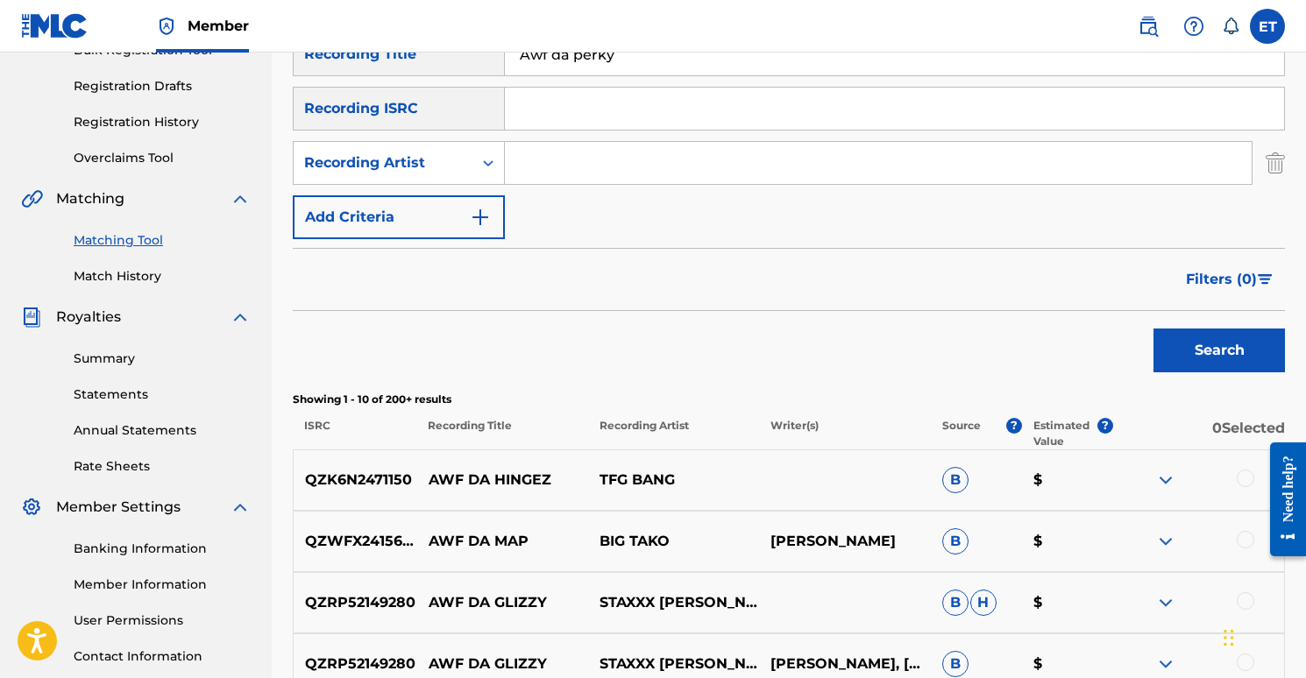
scroll to position [13, 0]
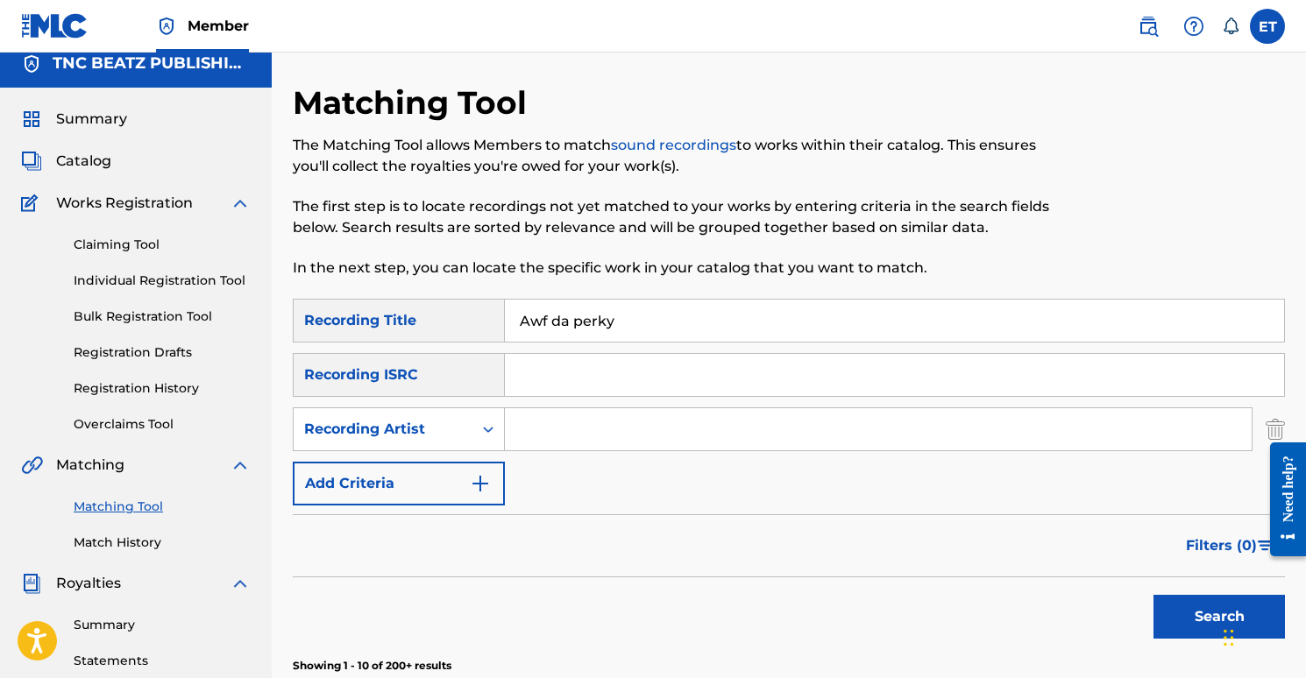
click at [617, 311] on input "Awf da perky" at bounding box center [894, 321] width 779 height 42
type input "off me"
click at [463, 490] on button "Add Criteria" at bounding box center [399, 484] width 212 height 44
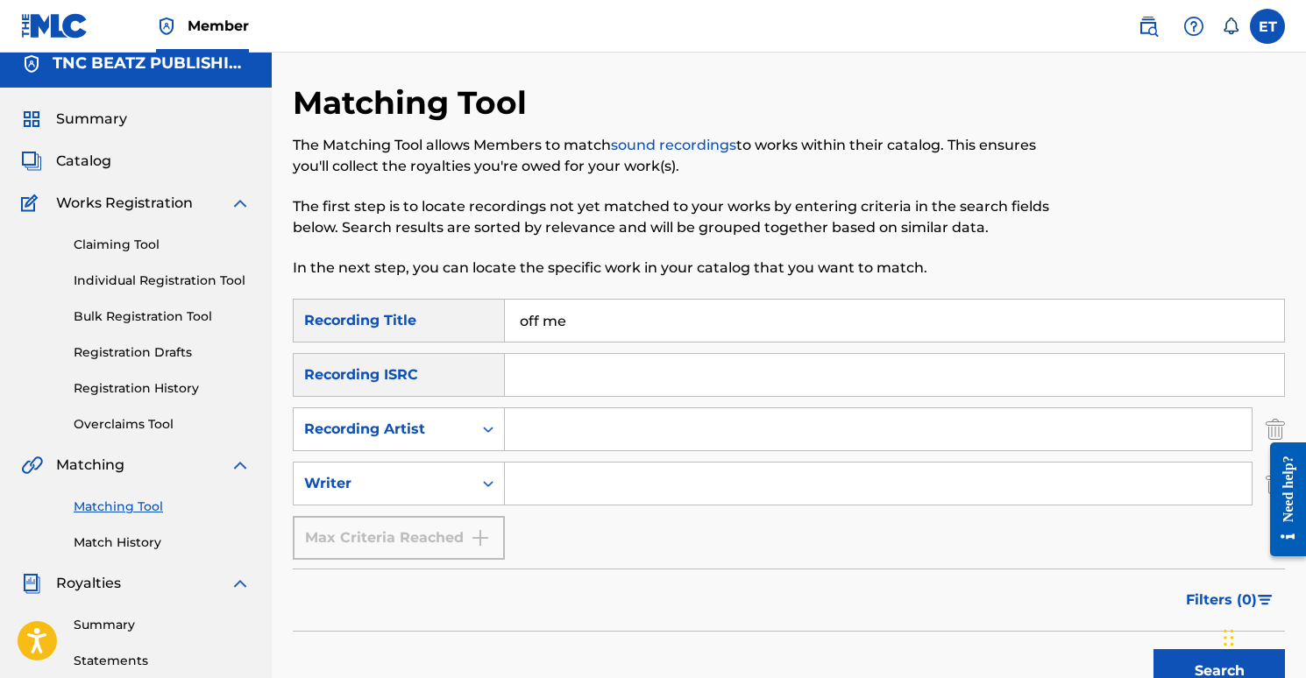
click at [570, 438] on input "Search Form" at bounding box center [878, 429] width 747 height 42
type input "bri3"
click at [864, 206] on p "The first step is to locate recordings not yet matched to your works by enterin…" at bounding box center [675, 217] width 764 height 42
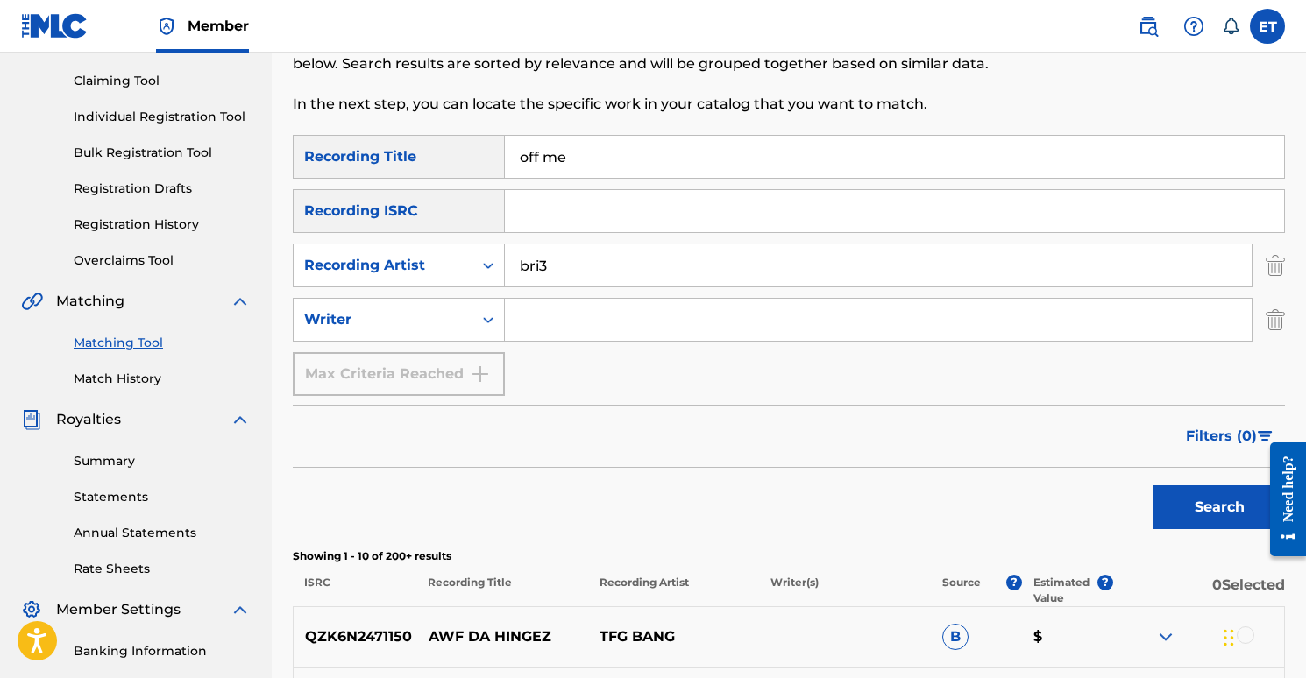
click at [1183, 500] on button "Search" at bounding box center [1219, 508] width 131 height 44
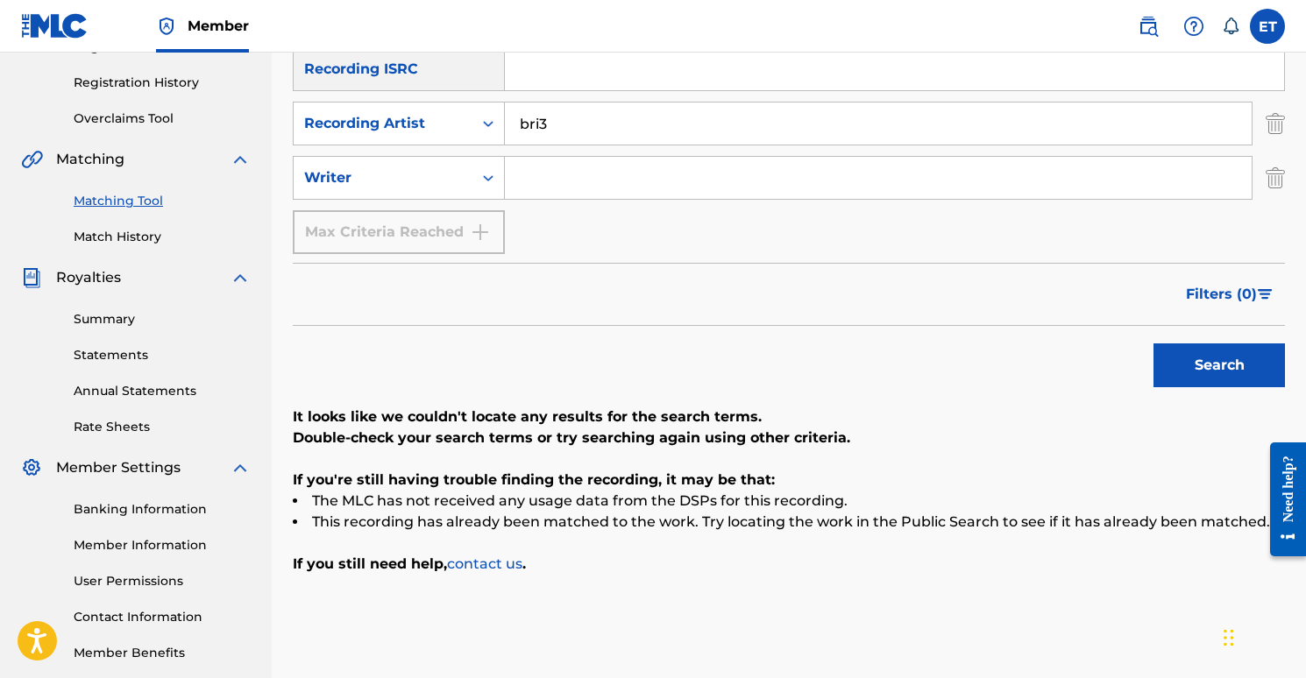
scroll to position [0, 0]
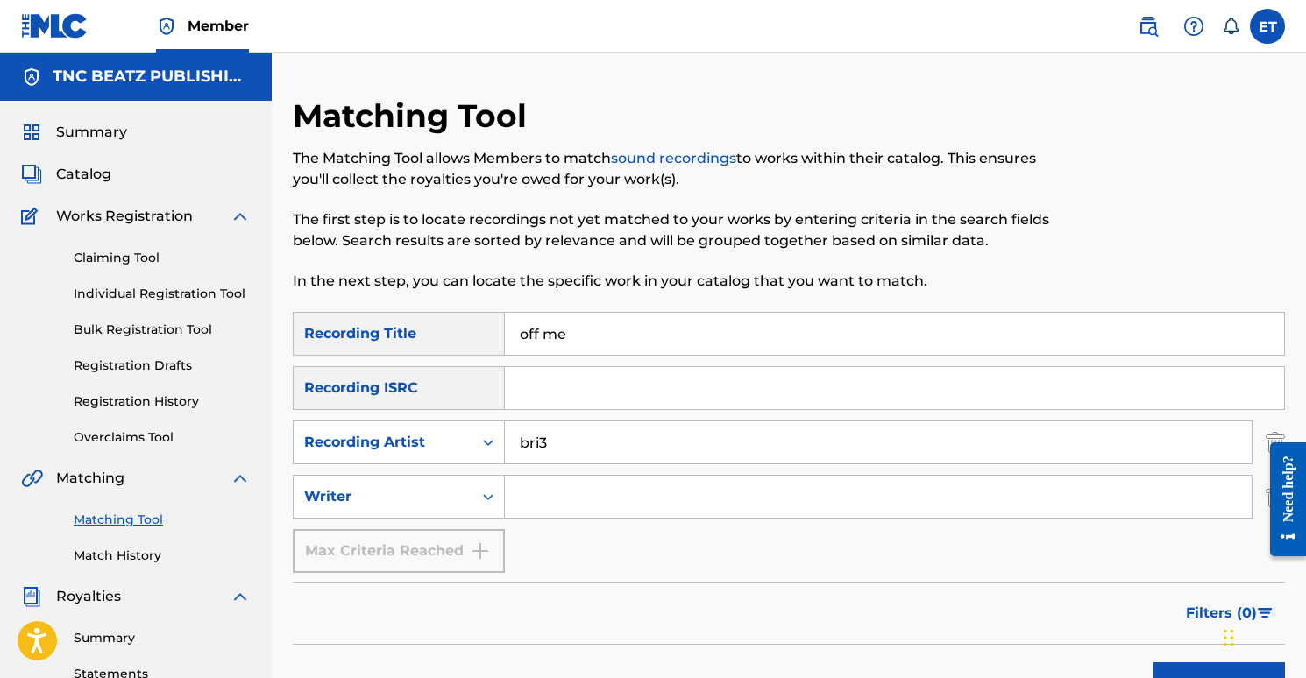
click at [89, 167] on span "Catalog" at bounding box center [83, 174] width 55 height 21
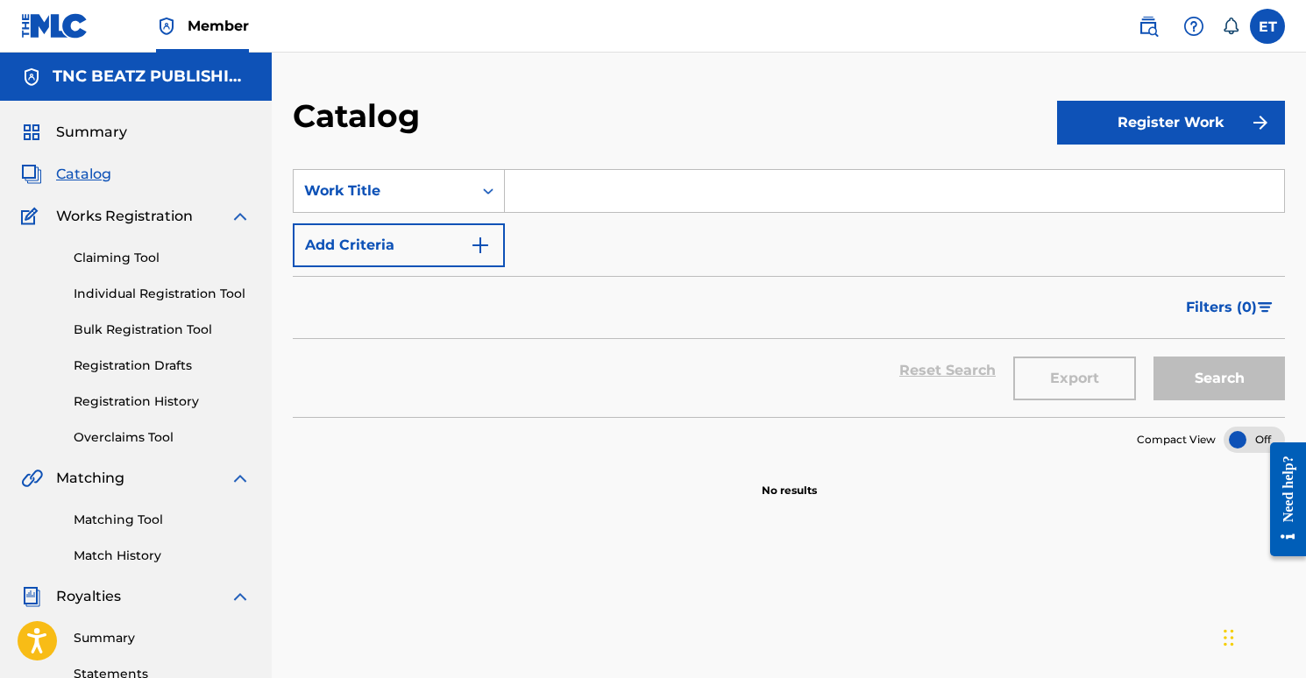
click at [110, 250] on link "Claiming Tool" at bounding box center [162, 258] width 177 height 18
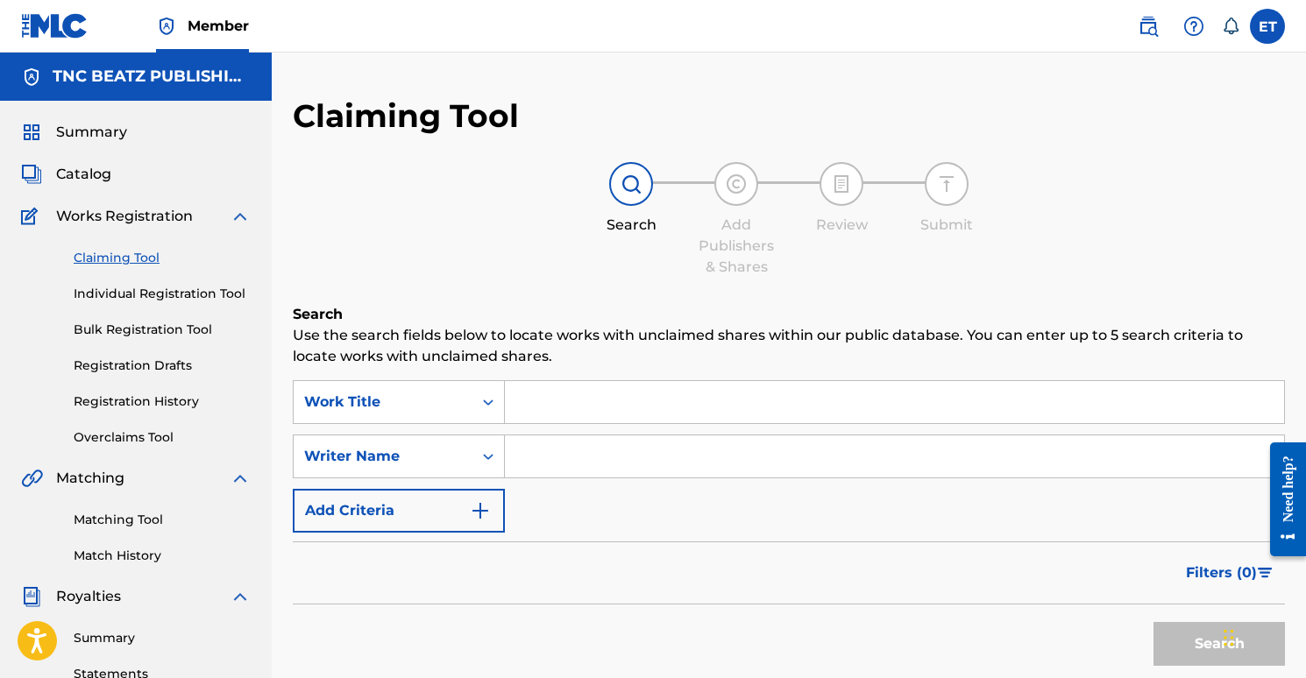
click at [572, 398] on input "Search Form" at bounding box center [894, 402] width 779 height 42
click at [458, 500] on button "Add Criteria" at bounding box center [399, 511] width 212 height 44
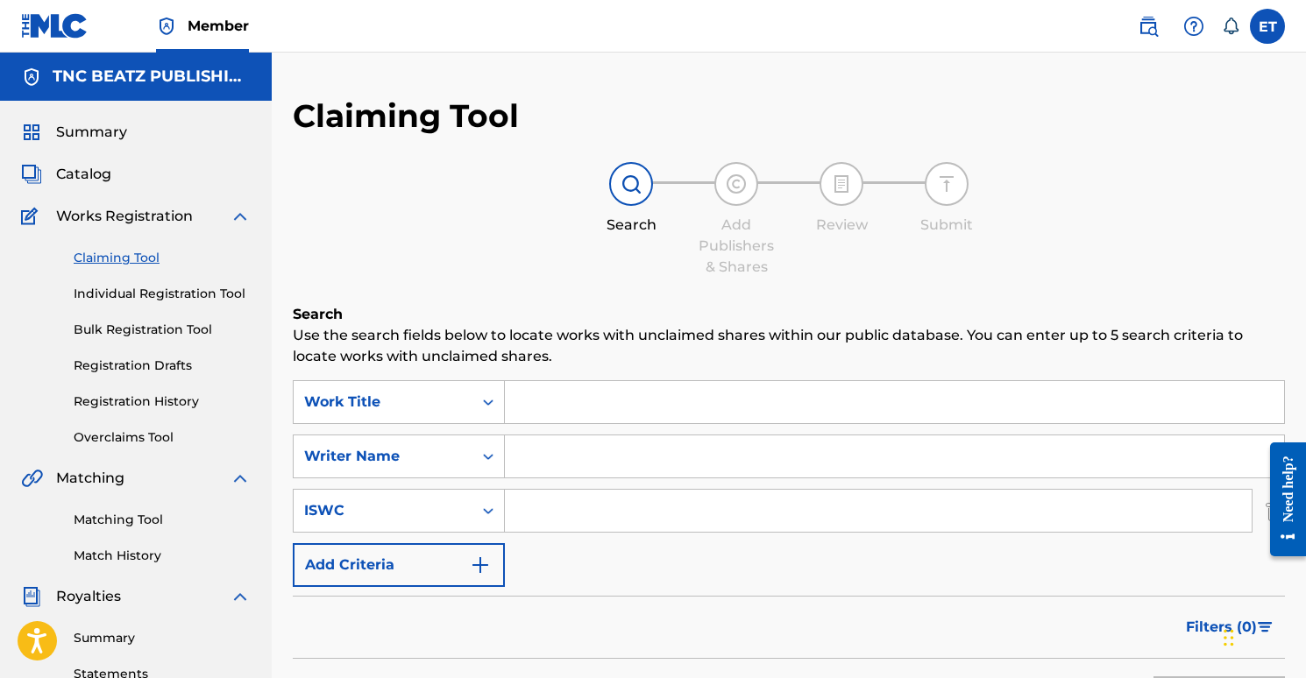
click at [579, 464] on input "Search Form" at bounding box center [894, 457] width 779 height 42
type input "Emre Tunc"
click at [819, 271] on div "Search Add Publishers & Shares Review Submit" at bounding box center [789, 220] width 992 height 116
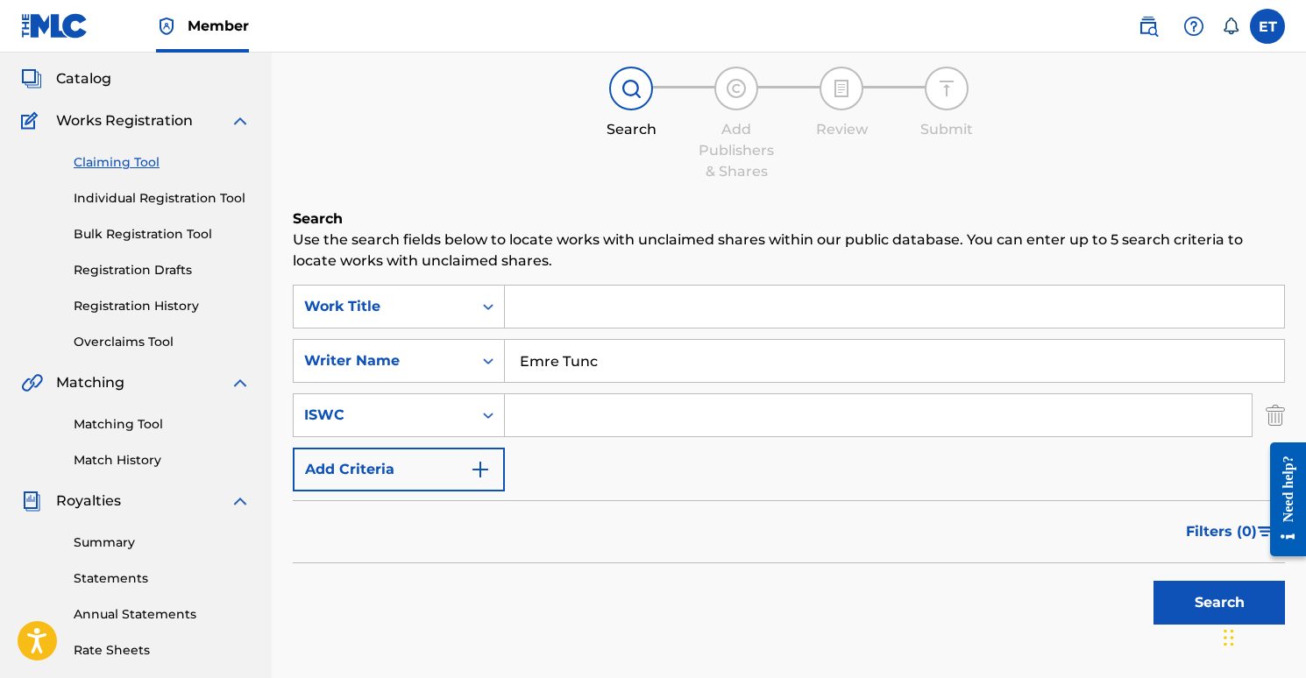
scroll to position [129, 0]
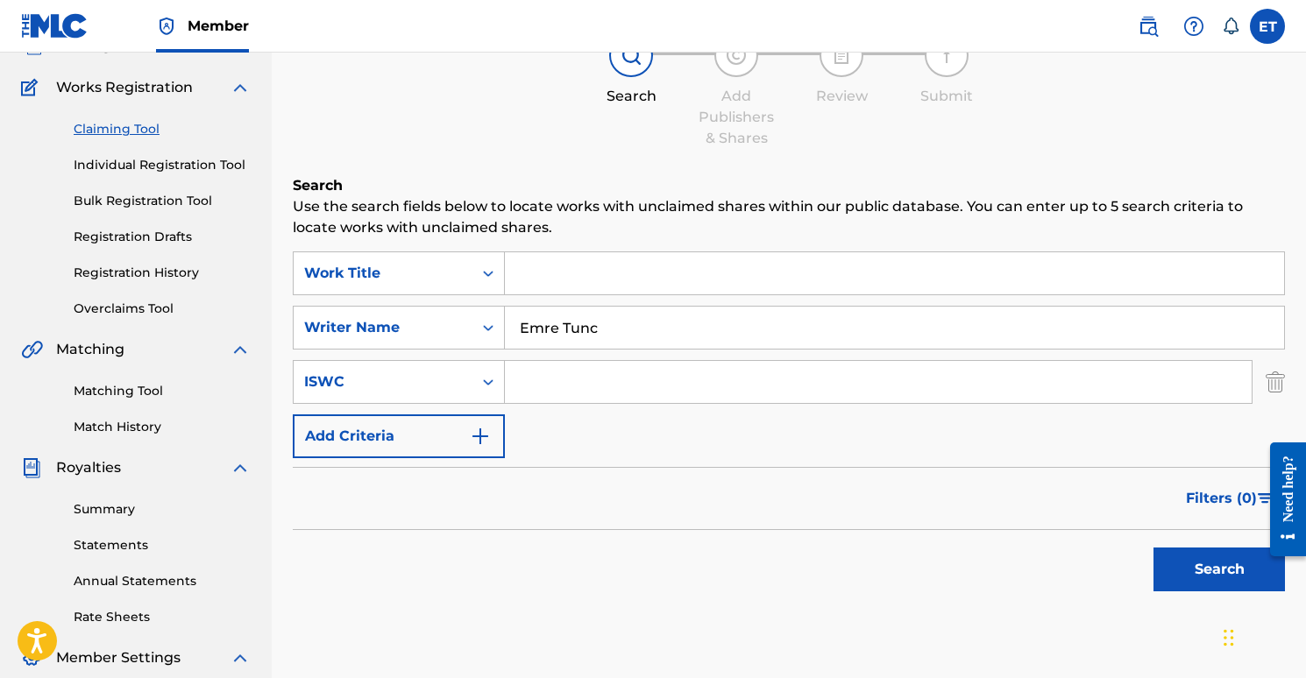
click at [1208, 586] on button "Search" at bounding box center [1219, 570] width 131 height 44
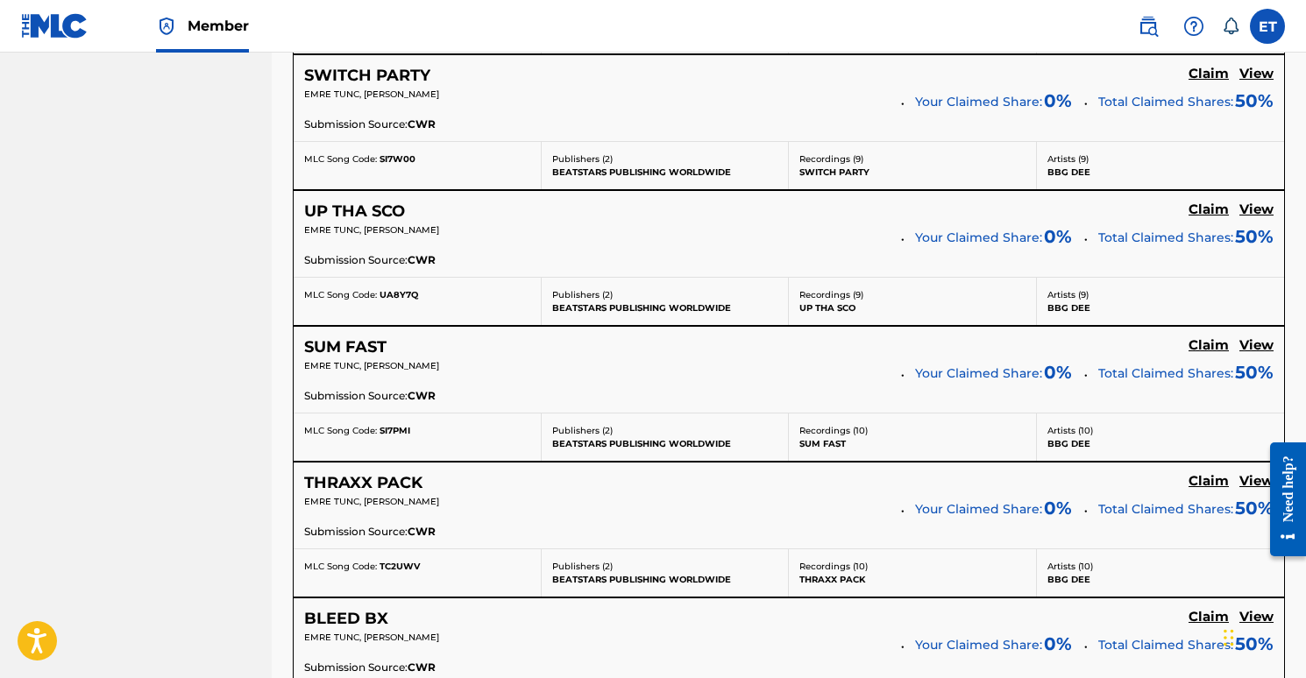
scroll to position [1228, 0]
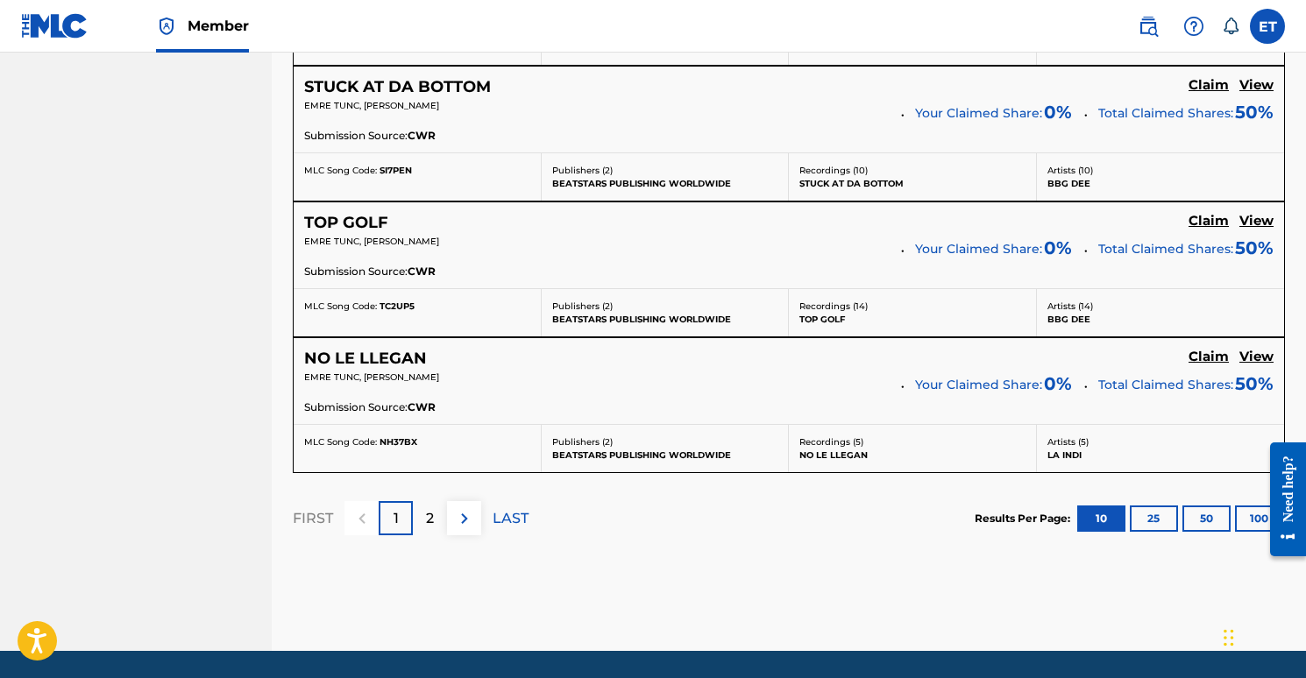
click at [437, 522] on div "2" at bounding box center [430, 518] width 34 height 34
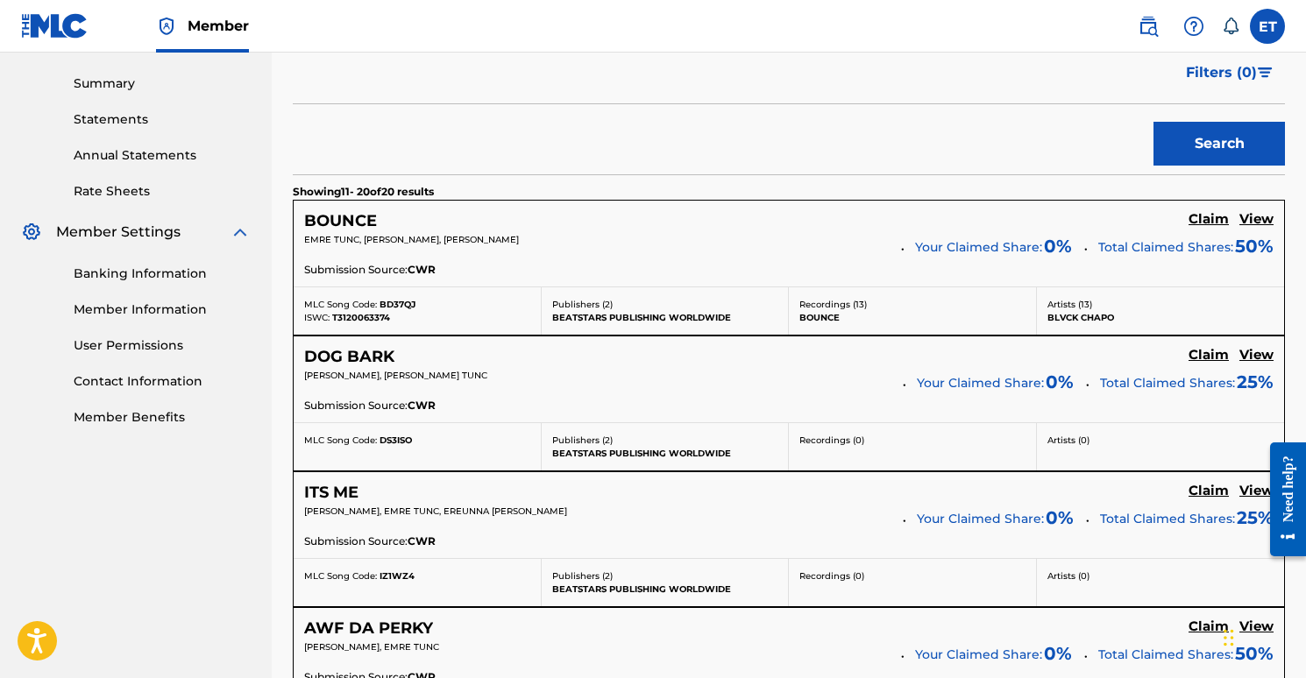
scroll to position [553, 0]
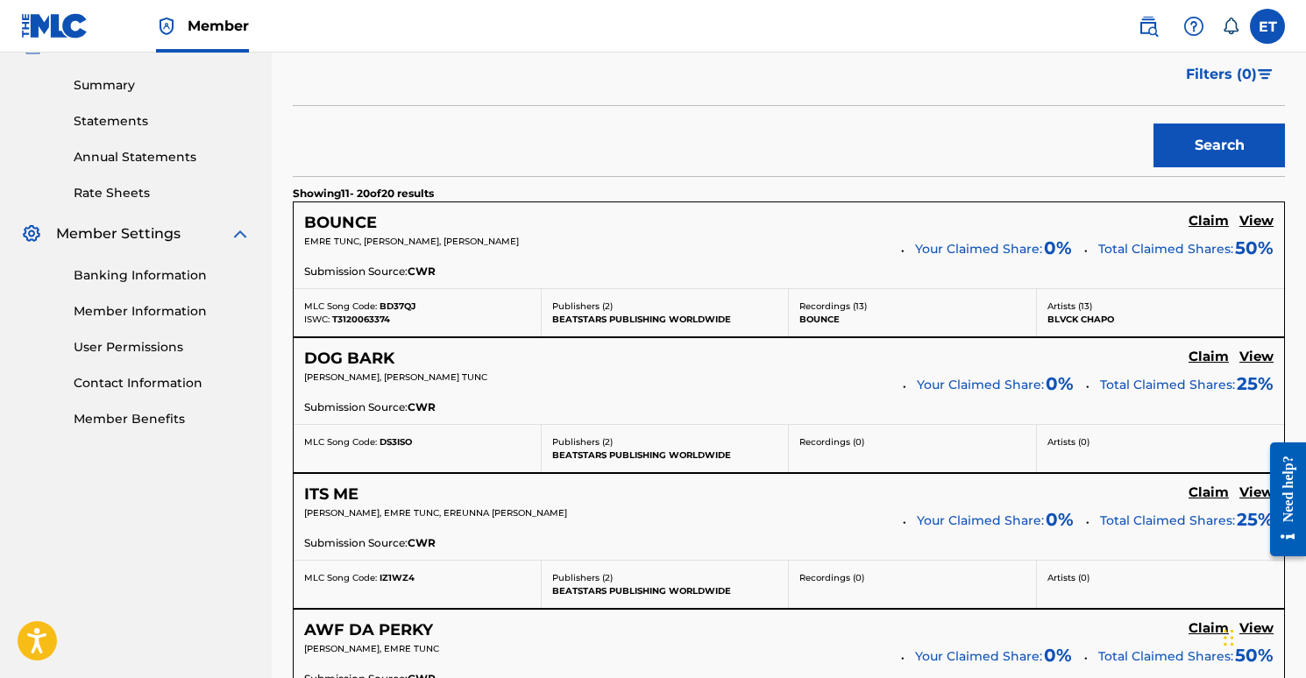
click at [239, 489] on nav "TNC BEATZ PUBLISHING Summary Catalog Works Registration Claiming Tool Individua…" at bounding box center [136, 618] width 272 height 2239
click at [1264, 353] on h5 "View" at bounding box center [1256, 357] width 34 height 17
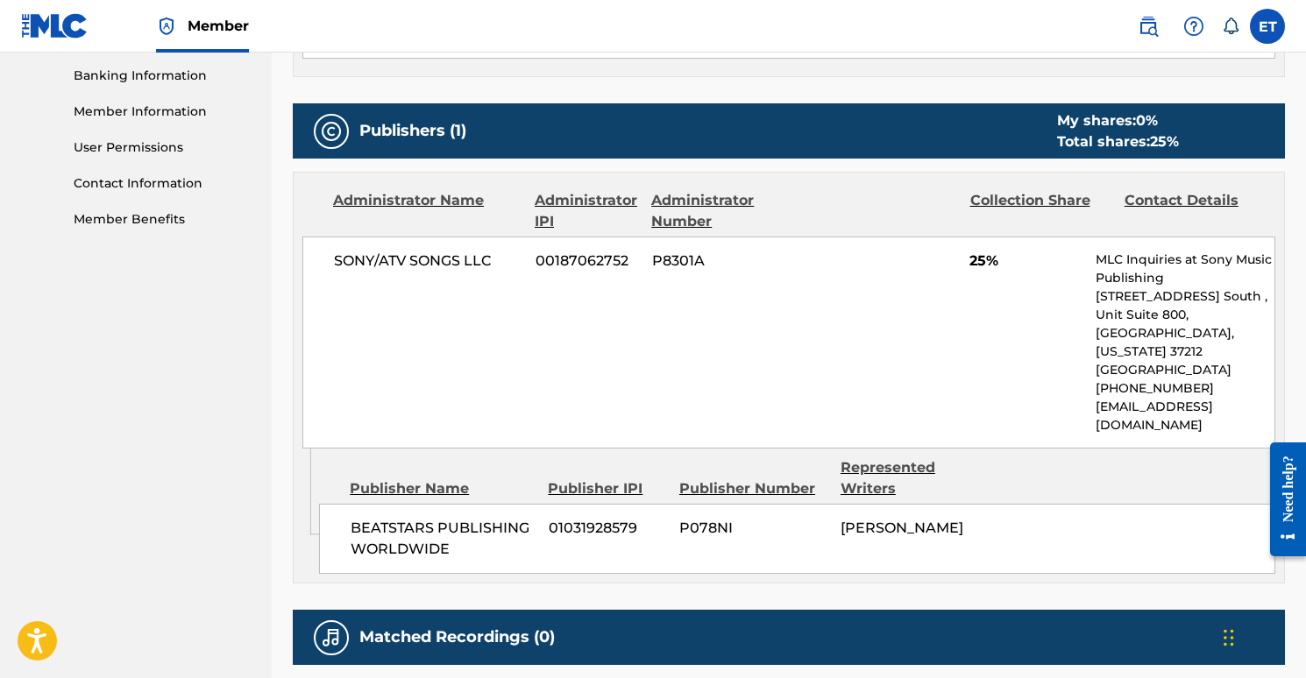
scroll to position [819, 0]
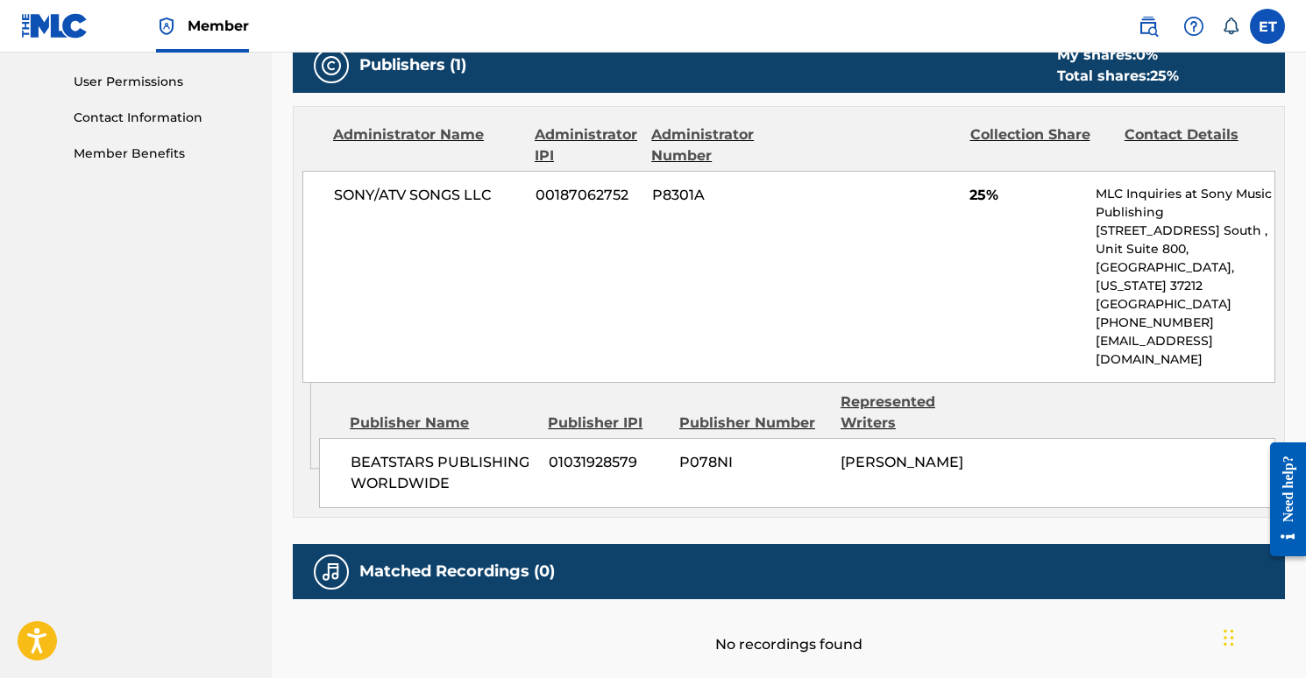
scroll to position [553, 0]
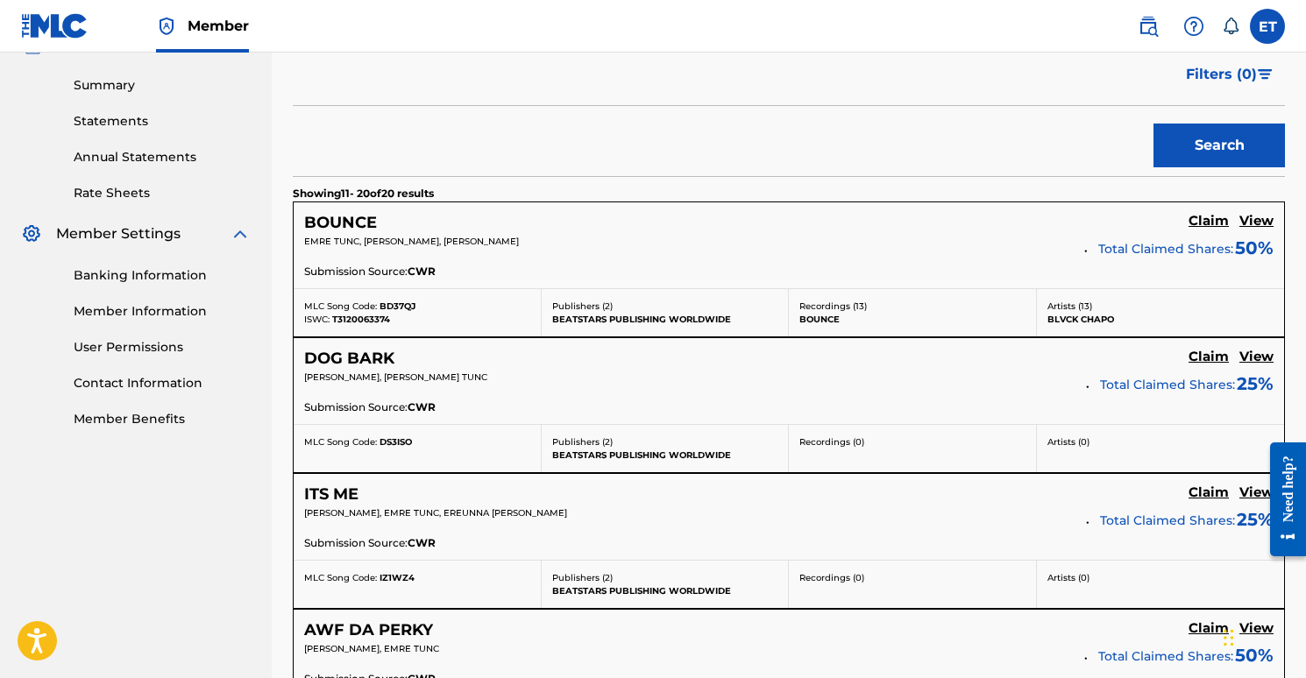
click at [1261, 492] on div at bounding box center [1281, 499] width 49 height 141
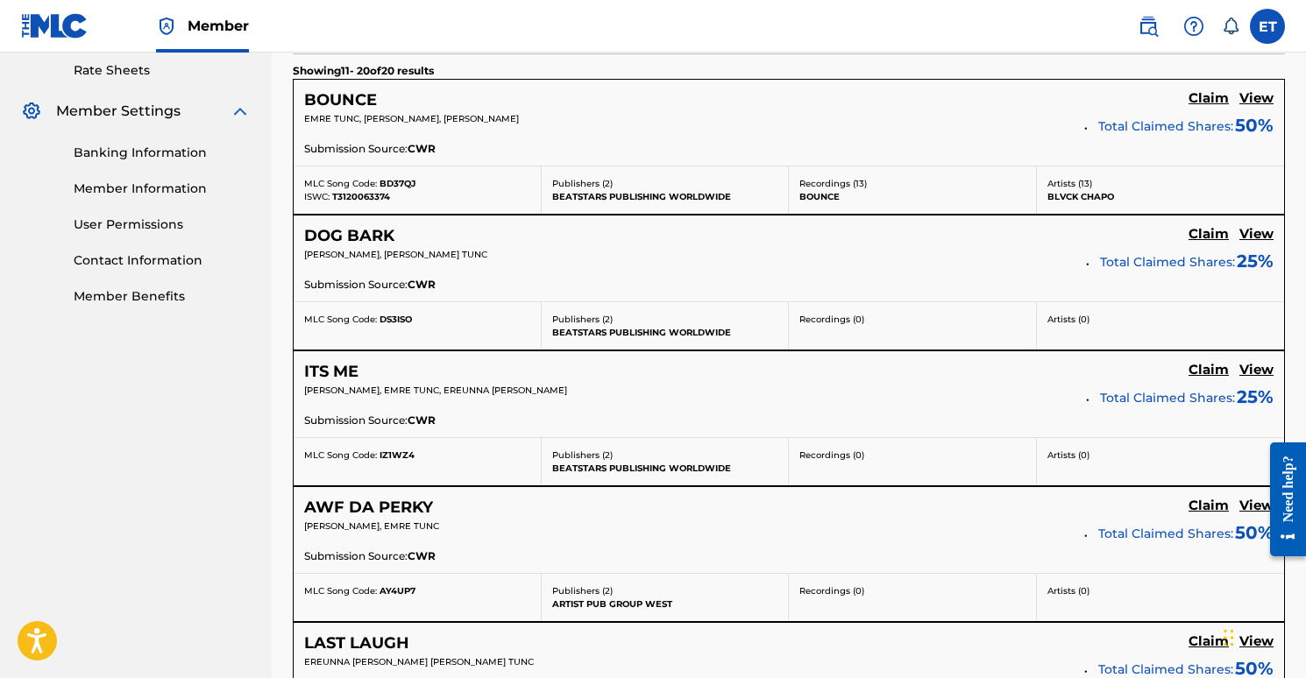
scroll to position [693, 0]
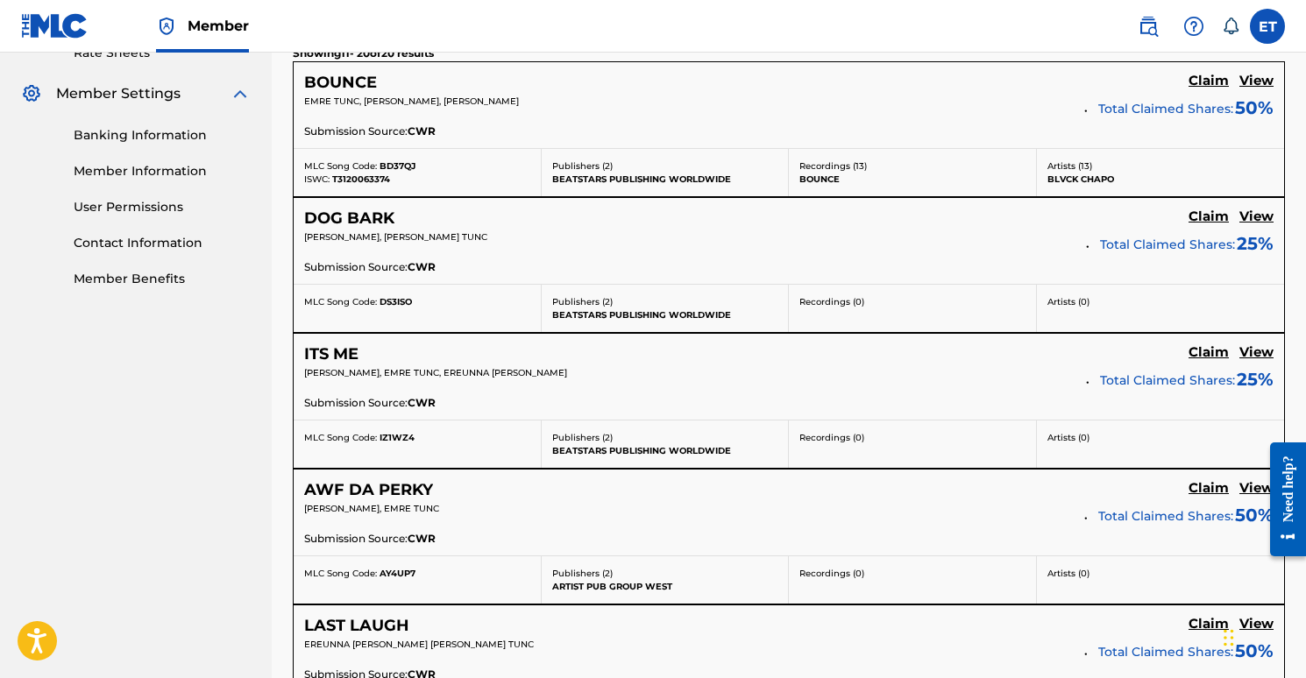
click at [1255, 352] on h5 "View" at bounding box center [1256, 352] width 34 height 17
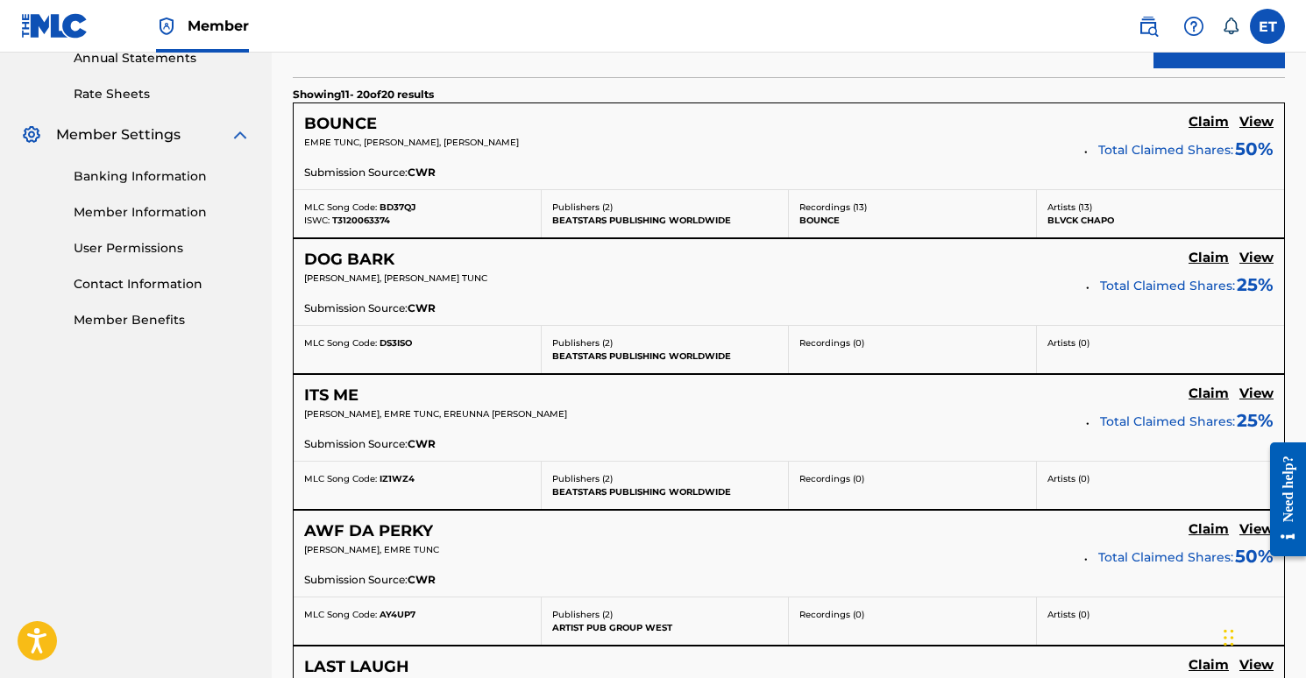
scroll to position [650, 0]
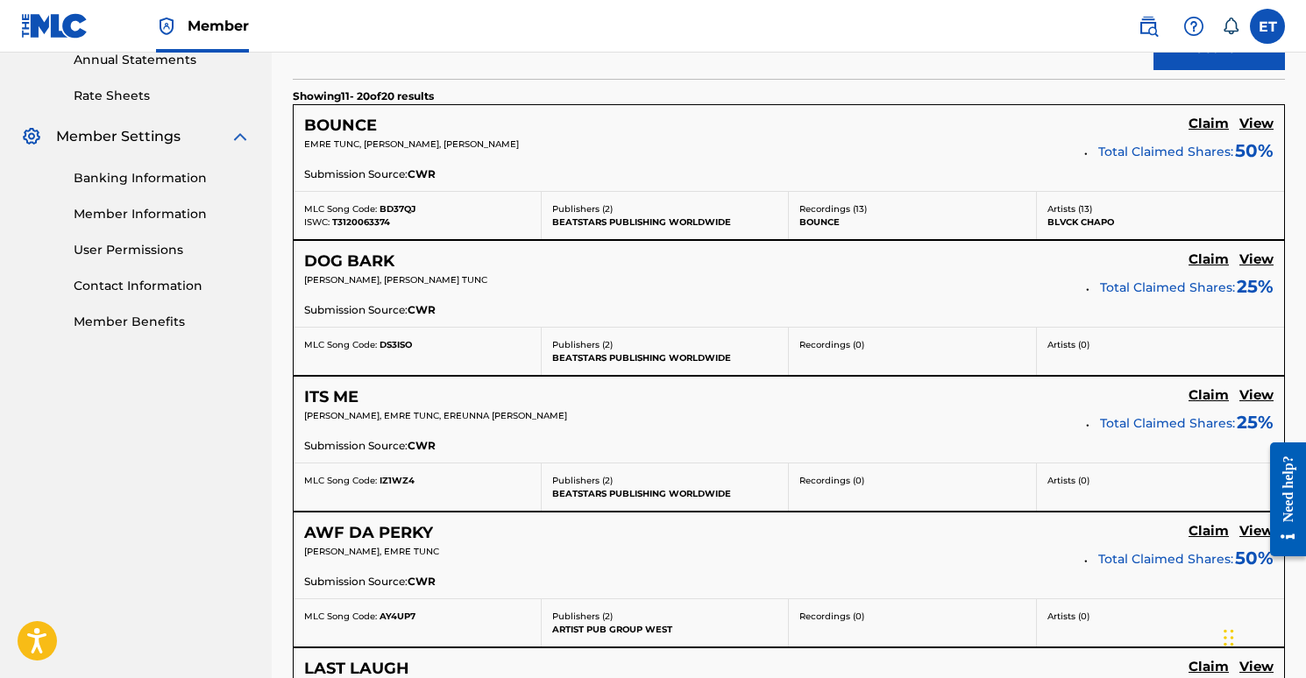
click at [1253, 119] on h5 "View" at bounding box center [1256, 124] width 34 height 17
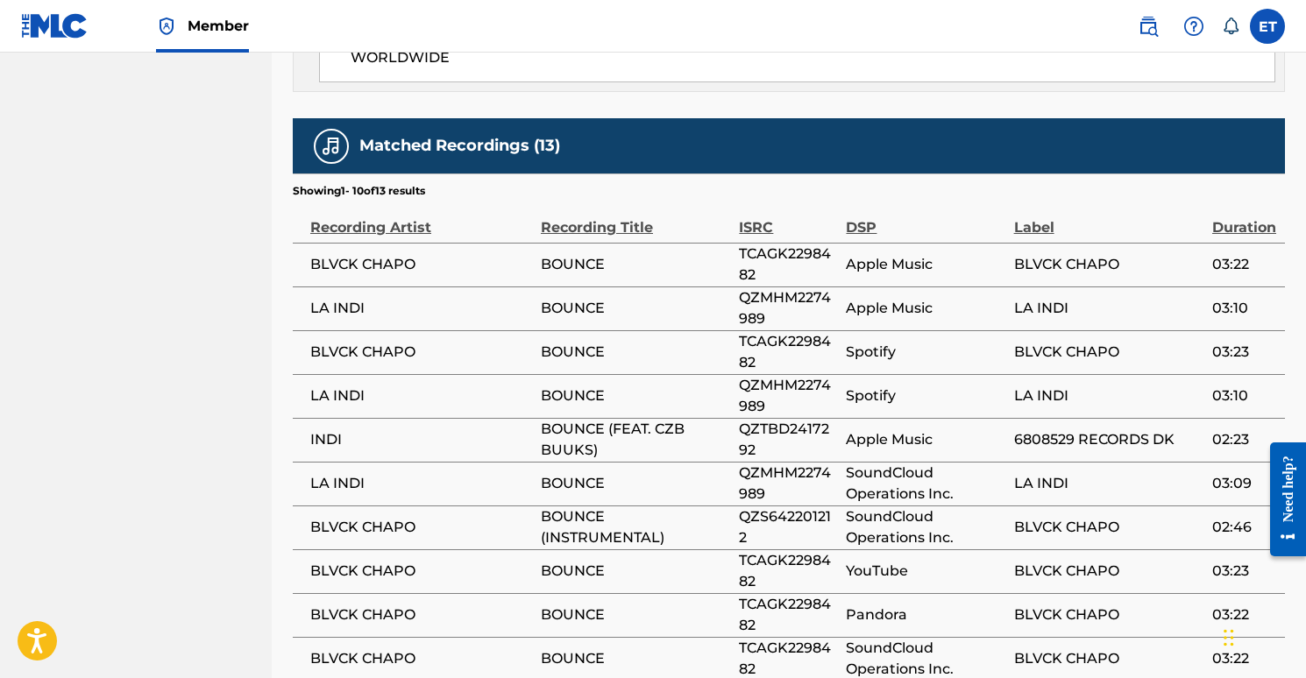
scroll to position [1346, 0]
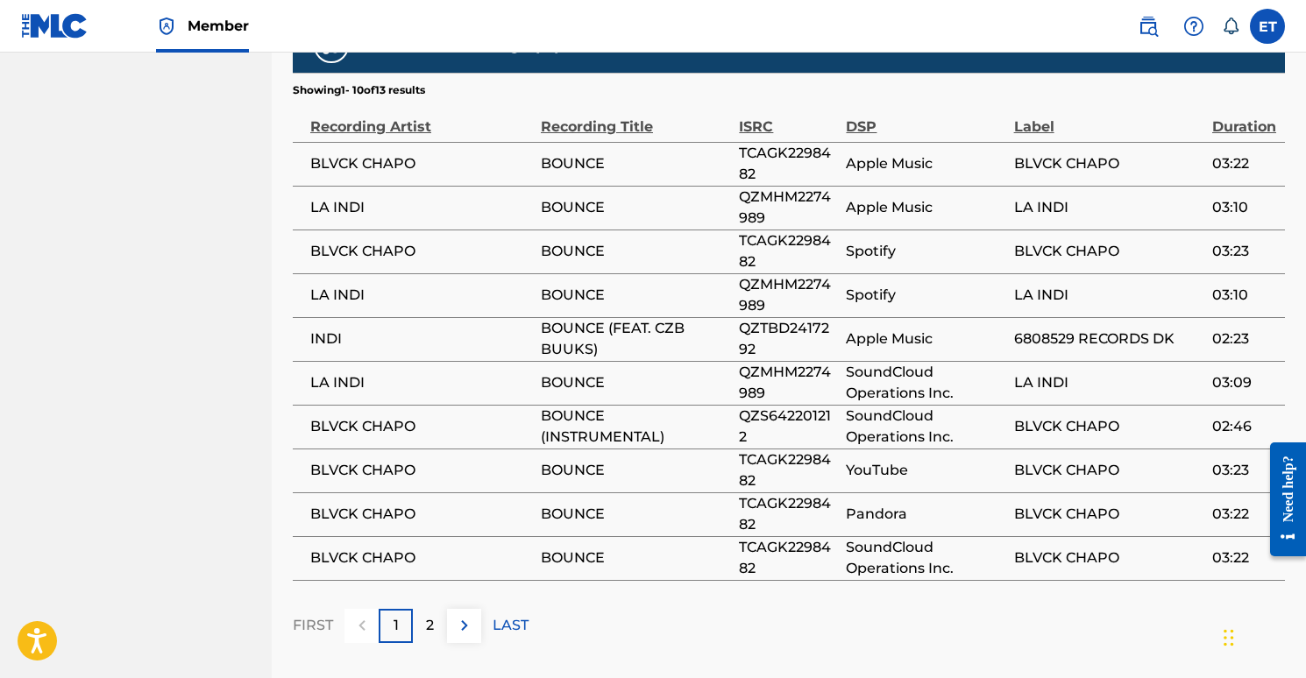
click at [423, 609] on div "2" at bounding box center [430, 626] width 34 height 34
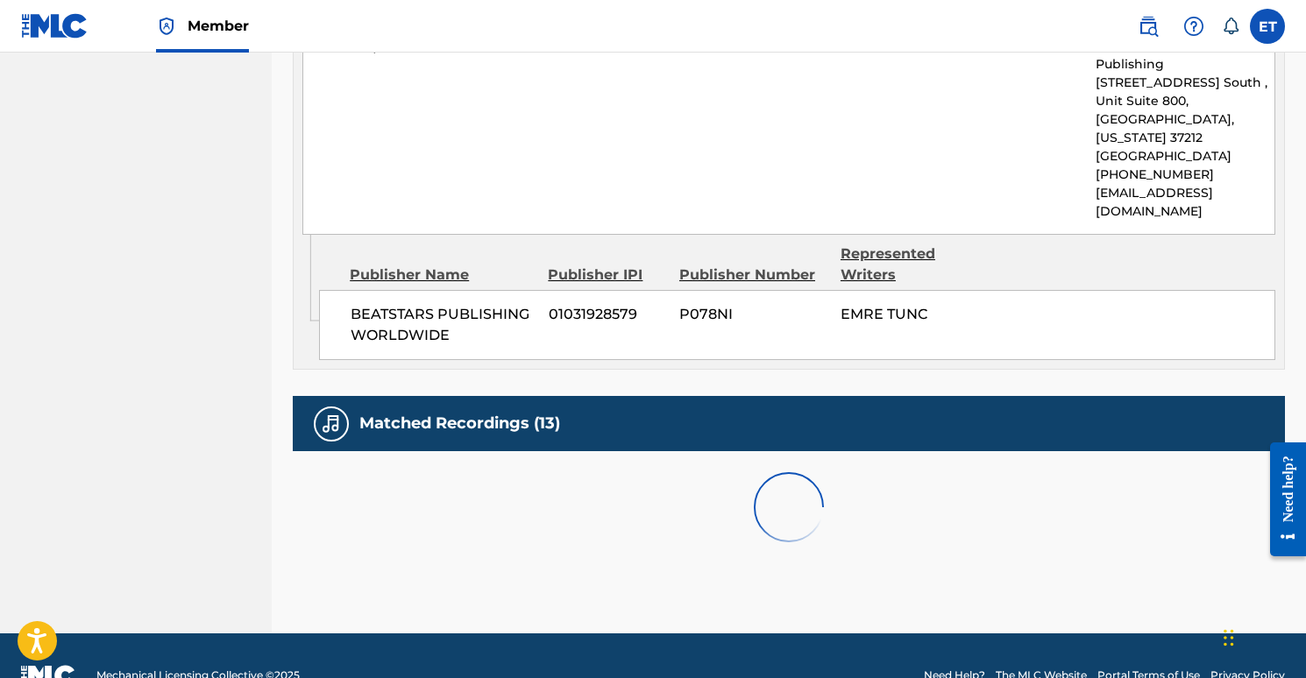
scroll to position [1119, 0]
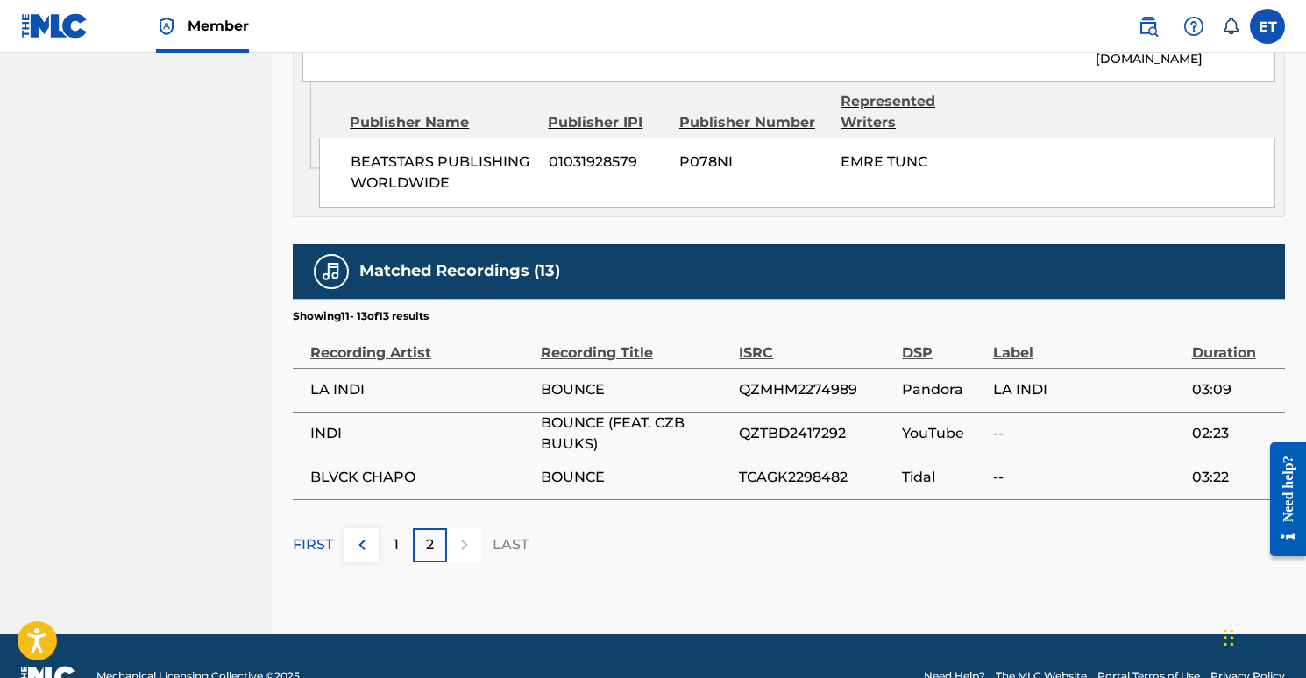
click at [401, 529] on div "1" at bounding box center [396, 546] width 34 height 34
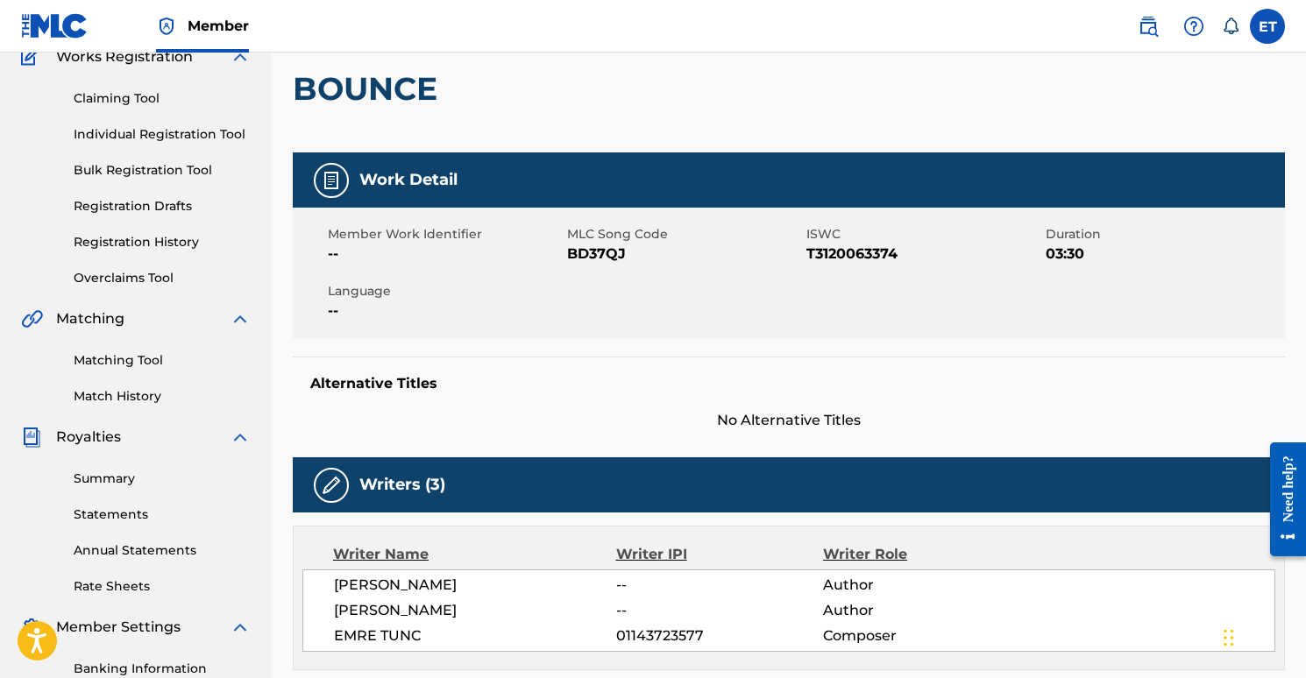
scroll to position [135, 0]
